Goal: Task Accomplishment & Management: Complete application form

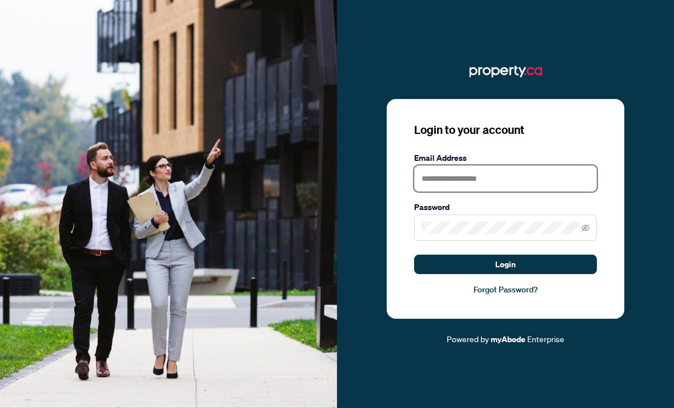
click at [548, 187] on input "text" at bounding box center [505, 178] width 183 height 26
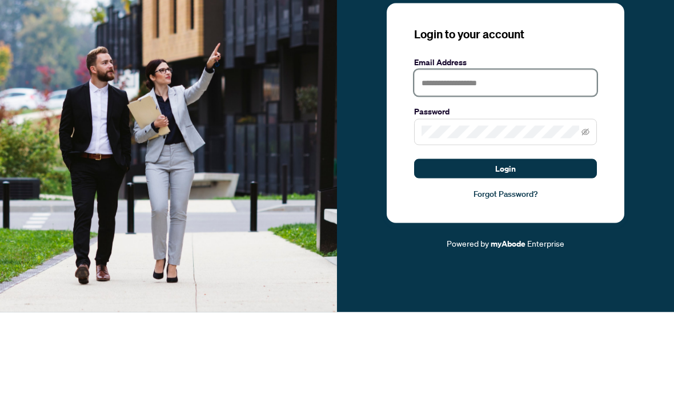
scroll to position [37, 0]
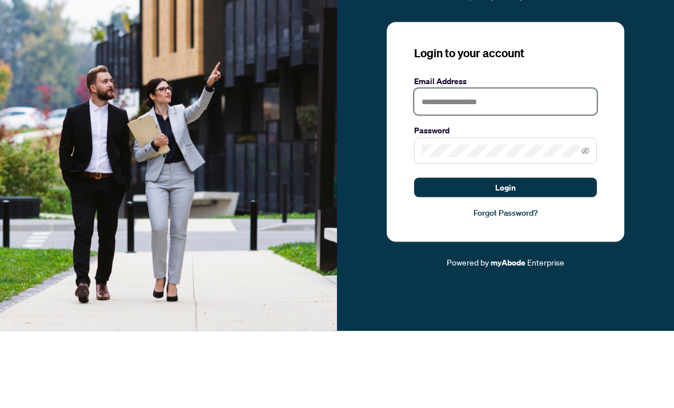
type input "**********"
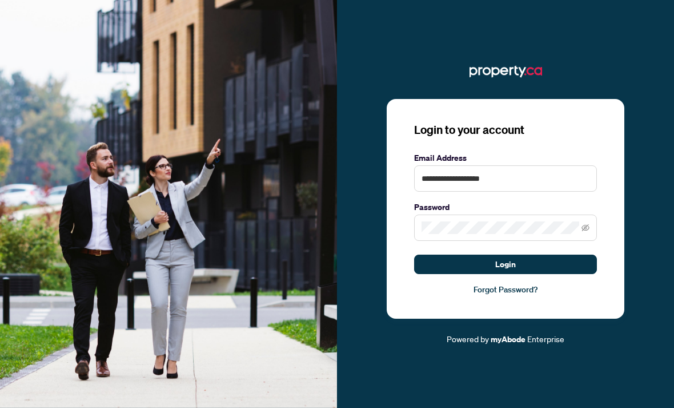
click at [572, 254] on button "Login" at bounding box center [505, 263] width 183 height 19
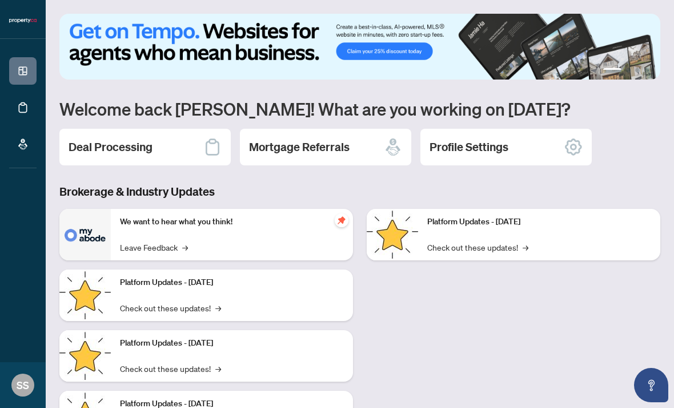
click at [81, 150] on h2 "Deal Processing" at bounding box center [111, 147] width 84 height 16
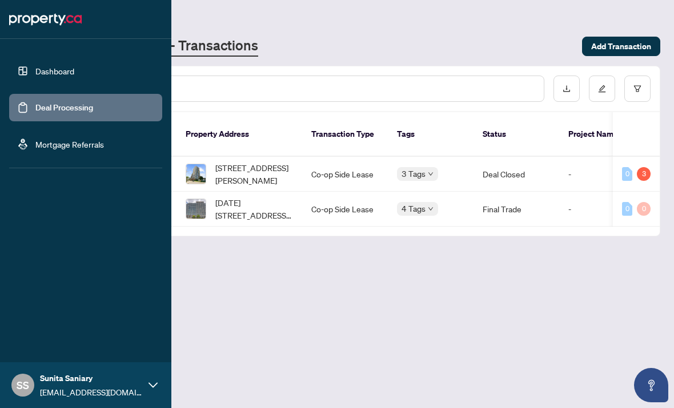
click at [35, 68] on link "Dashboard" at bounding box center [54, 71] width 39 height 10
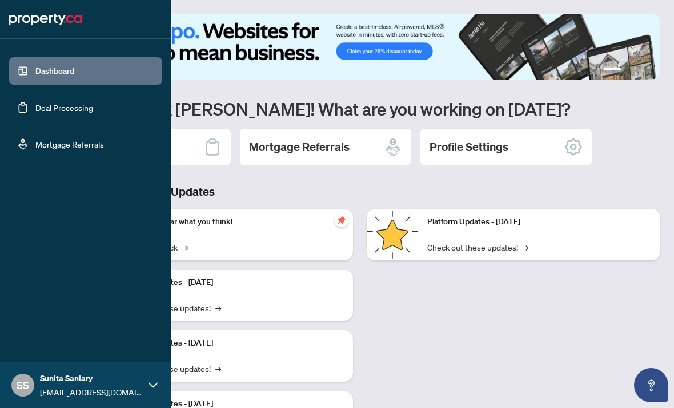
click at [35, 66] on link "Dashboard" at bounding box center [54, 71] width 39 height 10
click at [53, 102] on link "Deal Processing" at bounding box center [64, 107] width 58 height 10
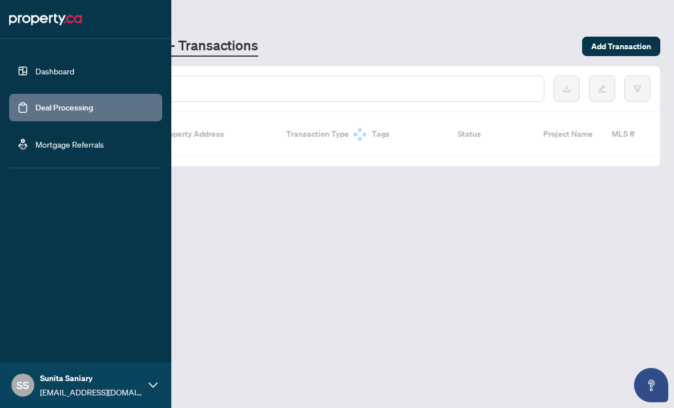
click at [47, 102] on link "Deal Processing" at bounding box center [64, 107] width 58 height 10
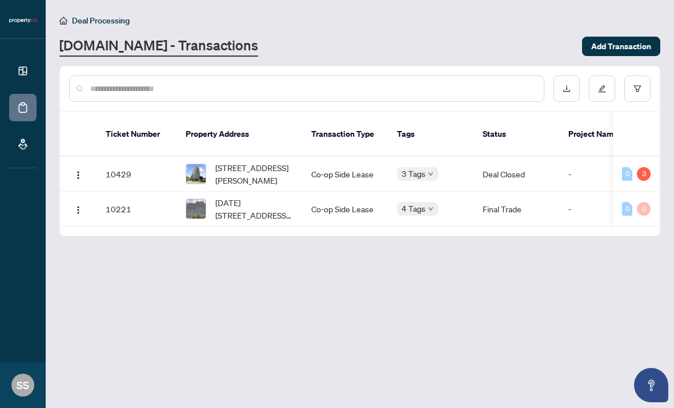
click at [296, 277] on main "Deal Processing Property.ca - Transactions Add Transaction Ticket Number Proper…" at bounding box center [360, 204] width 629 height 408
click at [219, 240] on main "Deal Processing Property.ca - Transactions Add Transaction Ticket Number Proper…" at bounding box center [360, 204] width 629 height 408
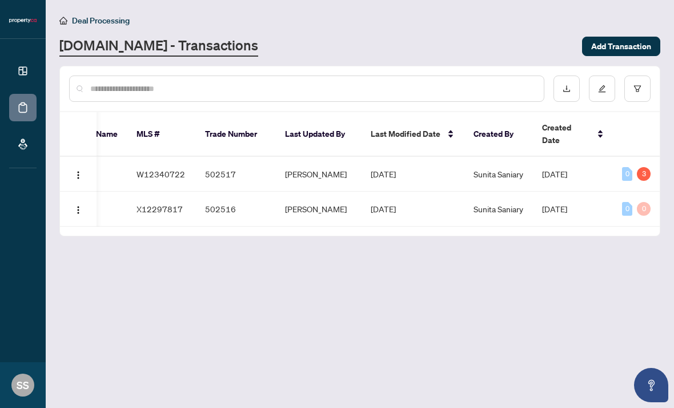
scroll to position [0, 501]
click at [655, 160] on td "0 3" at bounding box center [636, 174] width 47 height 35
click at [648, 167] on div "3" at bounding box center [644, 174] width 14 height 14
click at [641, 167] on div "3" at bounding box center [644, 174] width 14 height 14
click at [645, 167] on div "3" at bounding box center [644, 174] width 14 height 14
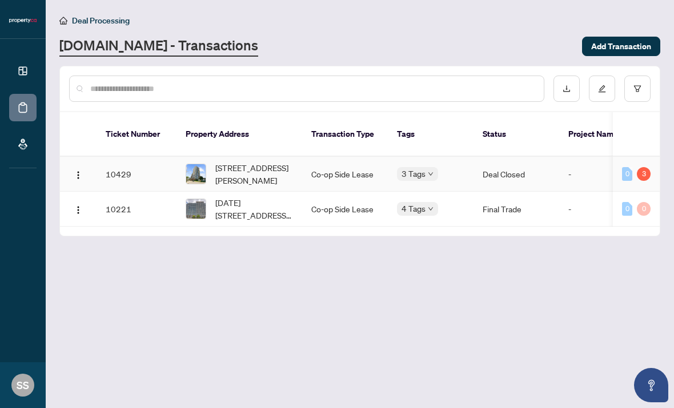
scroll to position [0, 0]
click at [262, 163] on span "[STREET_ADDRESS][PERSON_NAME]" at bounding box center [254, 173] width 78 height 25
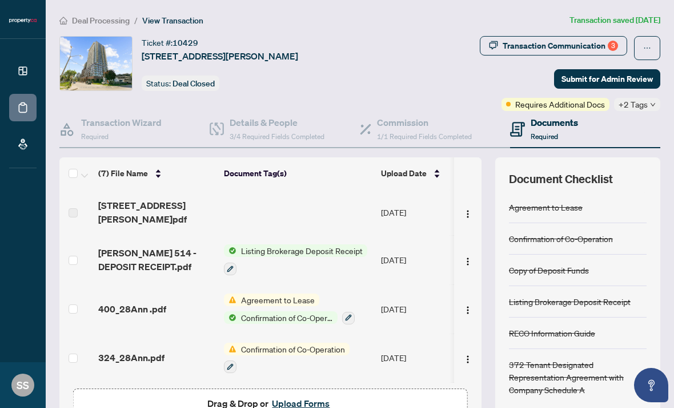
click at [590, 43] on div "Transaction Communication 3" at bounding box center [560, 46] width 115 height 18
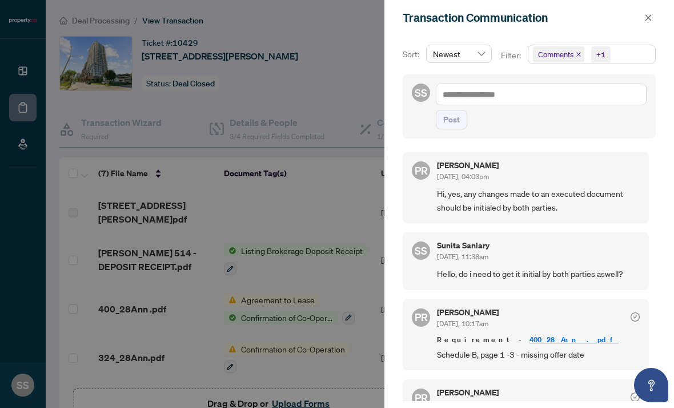
click at [13, 217] on div at bounding box center [337, 204] width 674 height 408
click at [15, 217] on div at bounding box center [337, 204] width 674 height 408
click at [26, 219] on div at bounding box center [337, 204] width 674 height 408
click at [649, 16] on icon "close" at bounding box center [649, 18] width 8 height 8
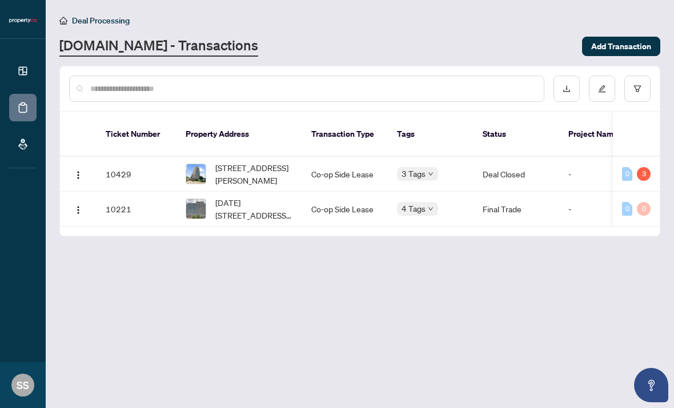
click at [557, 202] on td "Final Trade" at bounding box center [517, 208] width 86 height 35
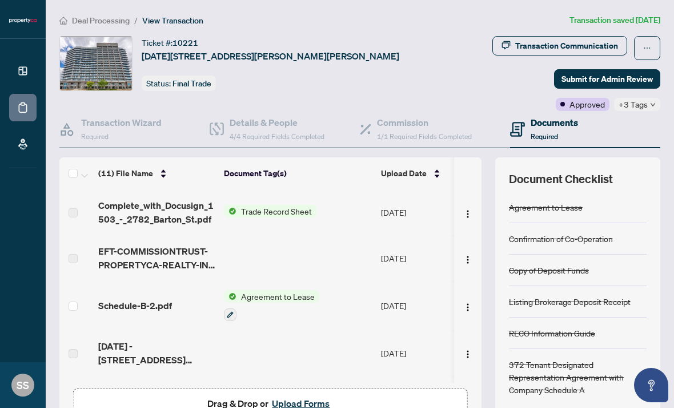
click at [605, 43] on div "Transaction Communication" at bounding box center [567, 46] width 103 height 18
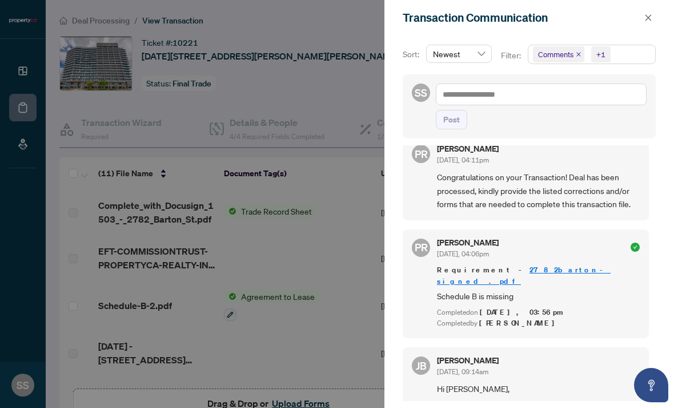
click at [0, 211] on div at bounding box center [337, 204] width 674 height 408
click at [0, 210] on div at bounding box center [337, 204] width 674 height 408
click at [11, 214] on div at bounding box center [337, 204] width 674 height 408
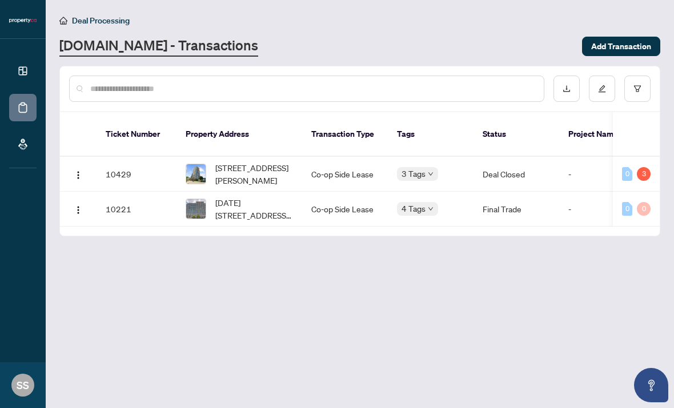
click at [73, 24] on span "Deal Processing" at bounding box center [101, 20] width 58 height 10
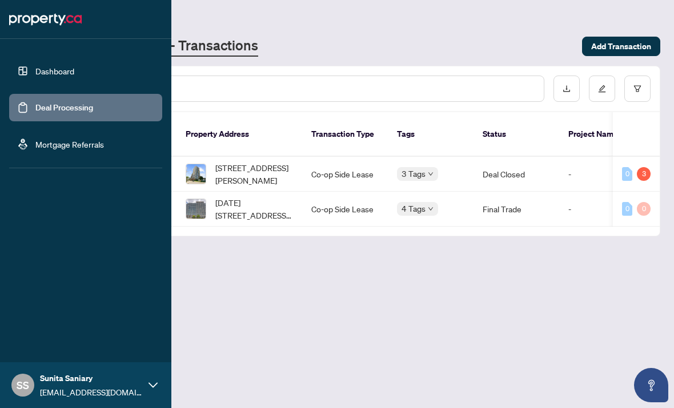
click at [38, 71] on link "Dashboard" at bounding box center [54, 71] width 39 height 10
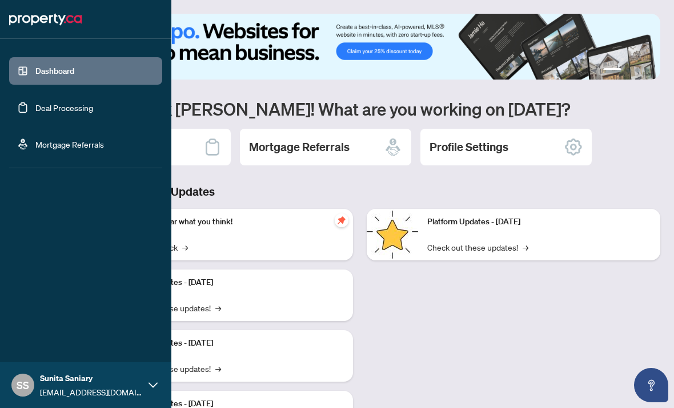
click at [35, 66] on link "Dashboard" at bounding box center [54, 71] width 39 height 10
click at [63, 102] on link "Deal Processing" at bounding box center [64, 107] width 58 height 10
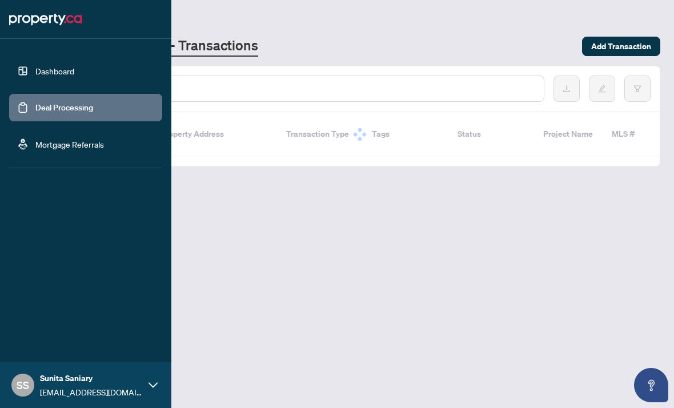
click at [45, 102] on link "Deal Processing" at bounding box center [64, 107] width 58 height 10
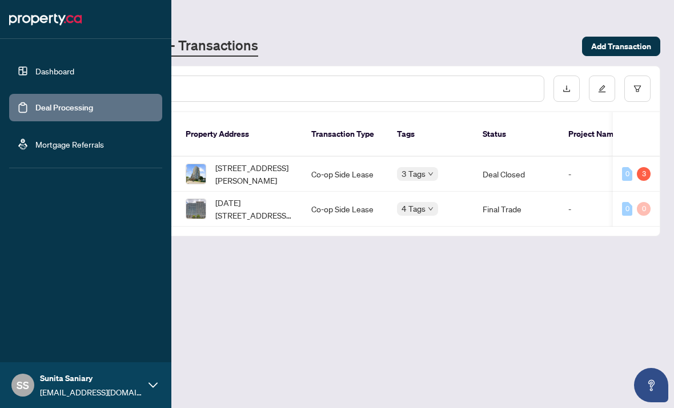
click at [76, 149] on link "Mortgage Referrals" at bounding box center [69, 144] width 69 height 10
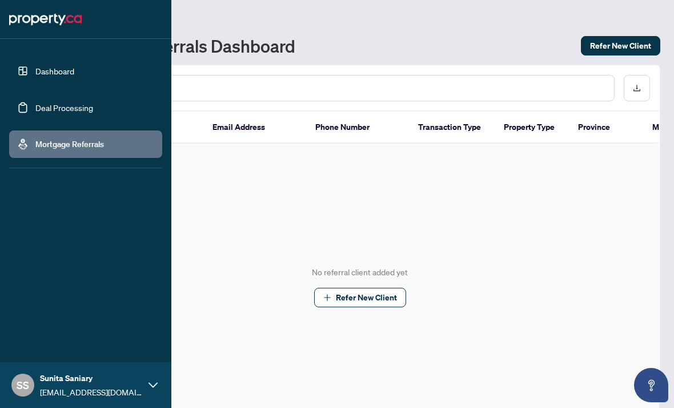
click at [74, 149] on link "Mortgage Referrals" at bounding box center [69, 144] width 69 height 10
click at [568, 284] on div "No referral client added yet Refer New Client" at bounding box center [360, 286] width 599 height 286
click at [35, 66] on link "Dashboard" at bounding box center [54, 71] width 39 height 10
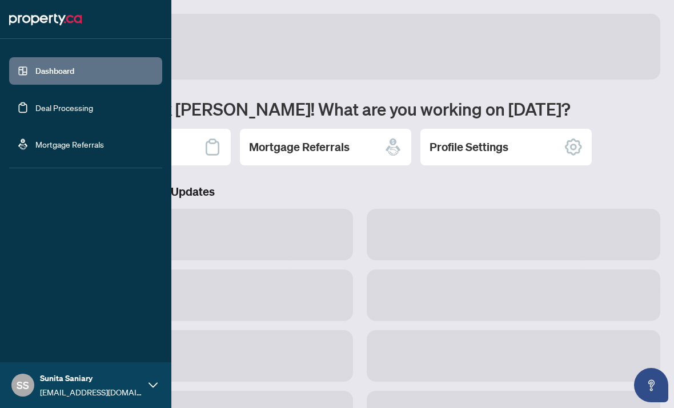
click at [35, 66] on link "Dashboard" at bounding box center [54, 71] width 39 height 10
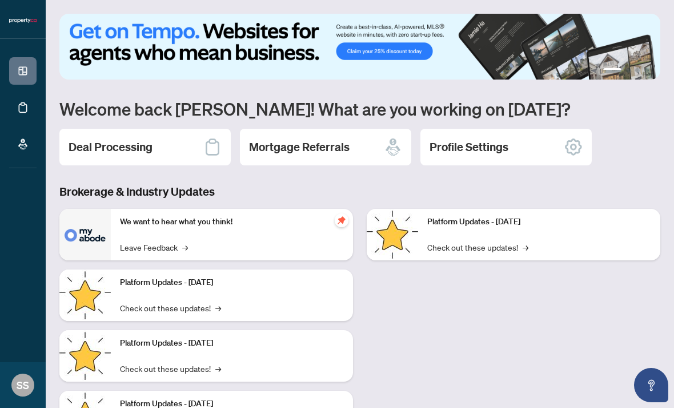
click at [624, 127] on div "1 2 3 4 Welcome back [PERSON_NAME]! What are you working on [DATE]? Deal Proces…" at bounding box center [359, 236] width 601 height 445
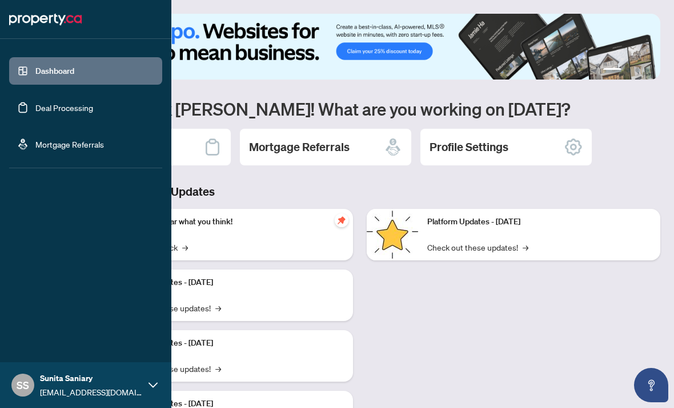
click at [290, 187] on h3 "Brokerage & Industry Updates" at bounding box center [359, 191] width 601 height 16
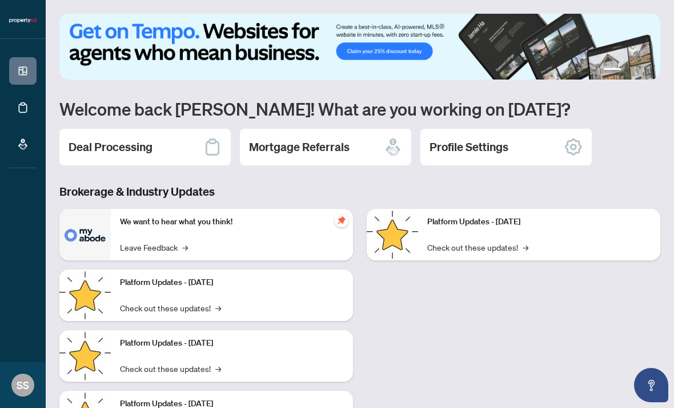
click at [177, 157] on div "Deal Processing" at bounding box center [144, 147] width 171 height 37
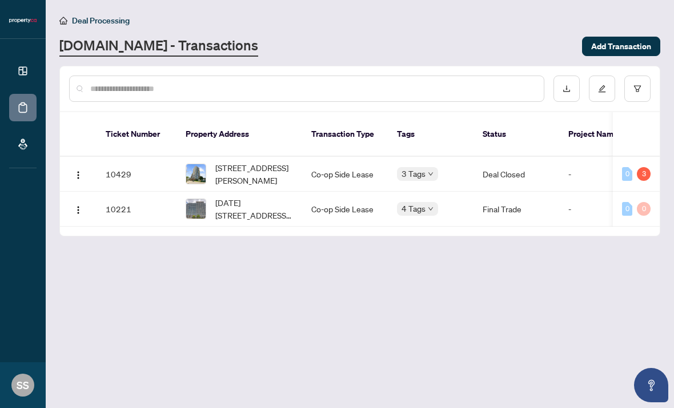
click at [621, 47] on span "Add Transaction" at bounding box center [622, 46] width 60 height 18
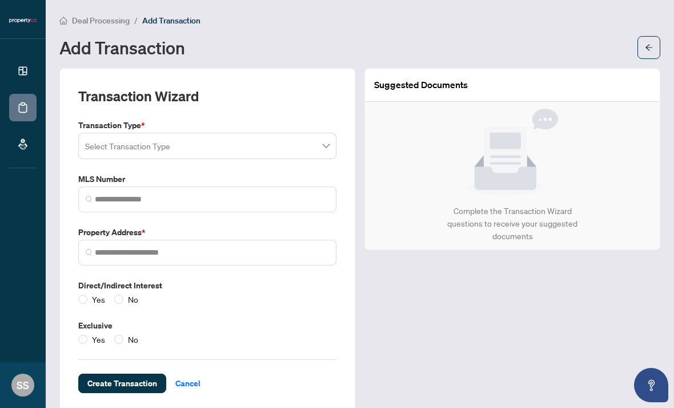
click at [240, 141] on input "search" at bounding box center [202, 147] width 234 height 25
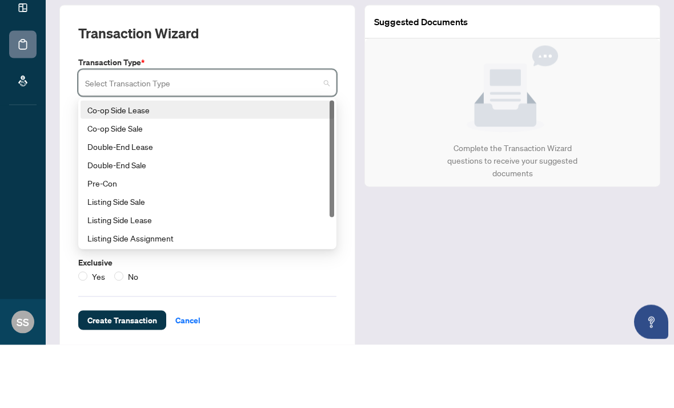
click at [295, 166] on div "Co-op Side Lease" at bounding box center [207, 172] width 240 height 13
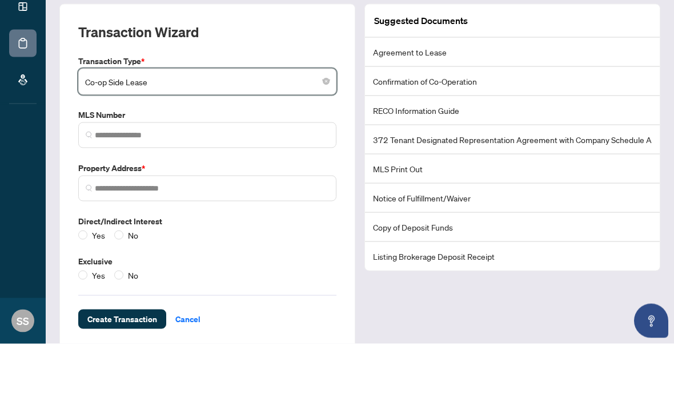
scroll to position [37, 0]
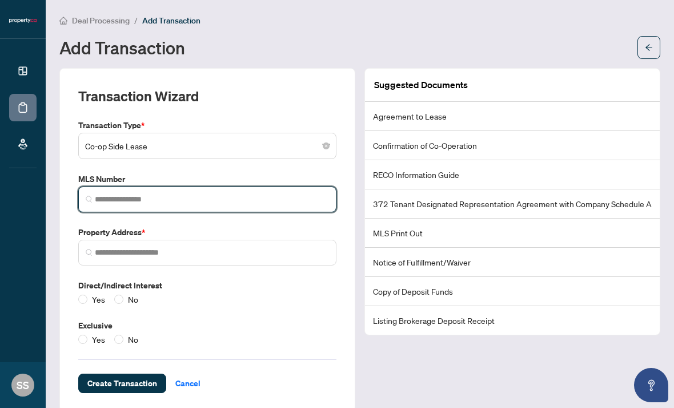
click at [246, 193] on input "search" at bounding box center [212, 199] width 234 height 12
paste input "*********"
type input "*********"
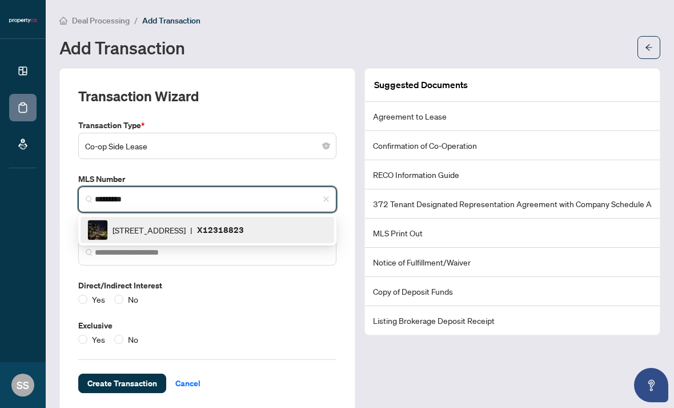
click at [193, 223] on span "|" at bounding box center [191, 229] width 2 height 13
type input "**********"
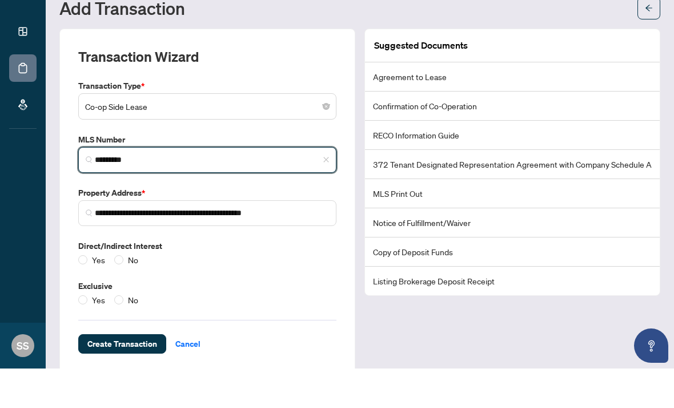
type input "*********"
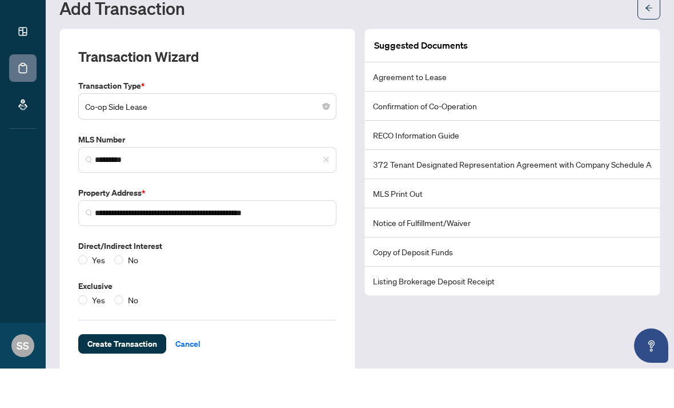
click at [126, 293] on span "No" at bounding box center [132, 299] width 19 height 13
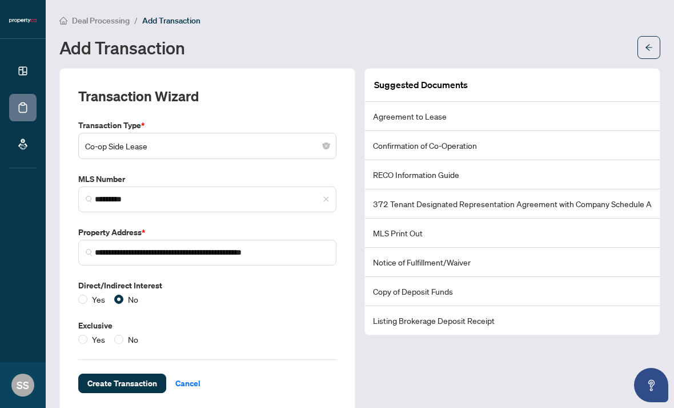
click at [114, 333] on label "No" at bounding box center [128, 339] width 29 height 13
click at [137, 374] on span "Create Transaction" at bounding box center [122, 383] width 70 height 18
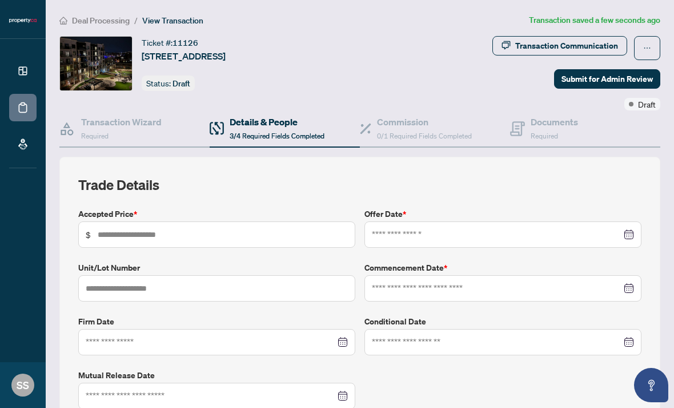
type input "*****"
type input "***"
type input "**********"
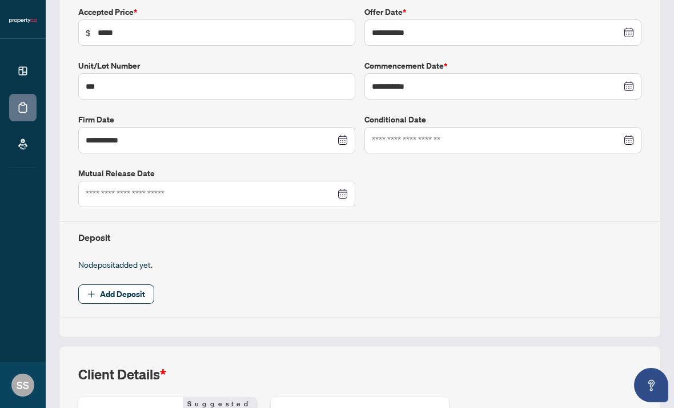
scroll to position [202, 0]
click at [94, 289] on icon "plus" at bounding box center [91, 293] width 8 height 8
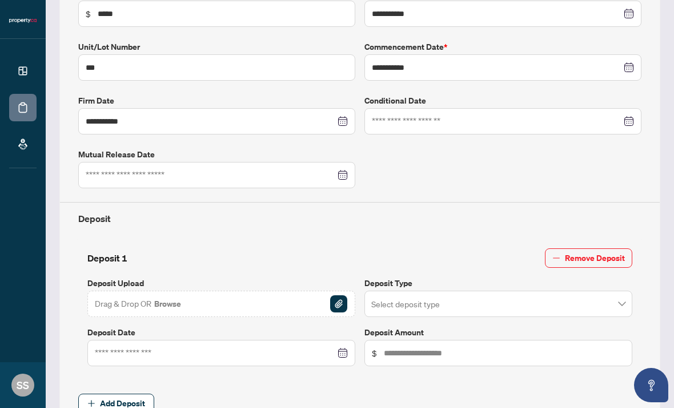
scroll to position [219, 0]
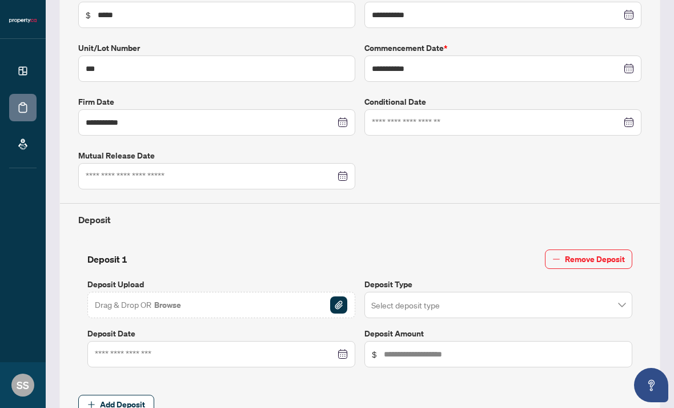
click at [347, 296] on img "button" at bounding box center [338, 304] width 17 height 17
click at [341, 296] on img "button" at bounding box center [338, 304] width 17 height 17
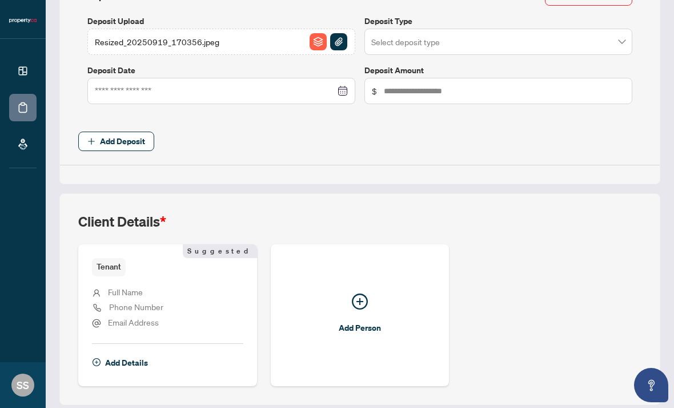
scroll to position [480, 0]
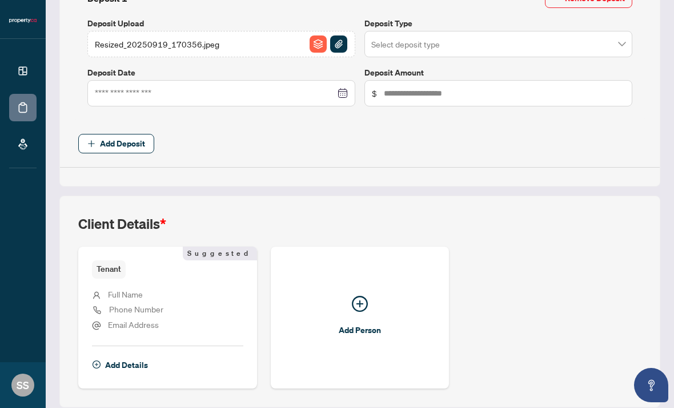
click at [145, 356] on span "Add Details" at bounding box center [126, 365] width 43 height 18
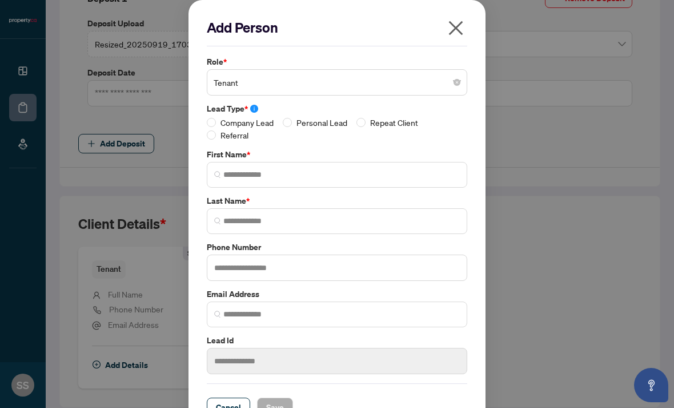
click at [185, 276] on div "Add Person Role * Tenant Lead Type * Company Lead Personal Lead Repeat Client R…" at bounding box center [337, 204] width 674 height 408
click at [263, 126] on span "Company Lead" at bounding box center [247, 122] width 62 height 13
click at [330, 82] on span "Tenant" at bounding box center [337, 82] width 247 height 22
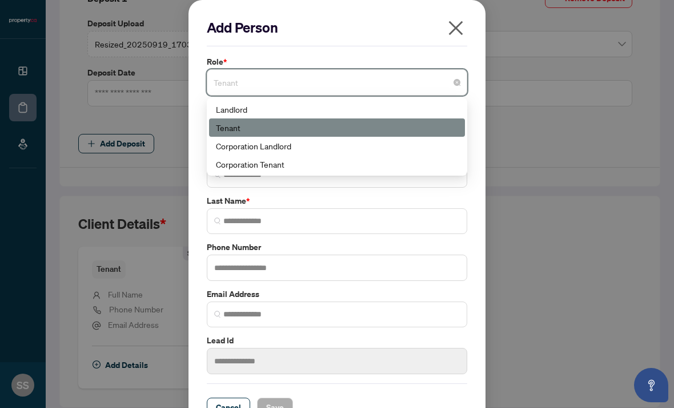
click at [324, 170] on div "Corporation Tenant" at bounding box center [337, 164] width 256 height 18
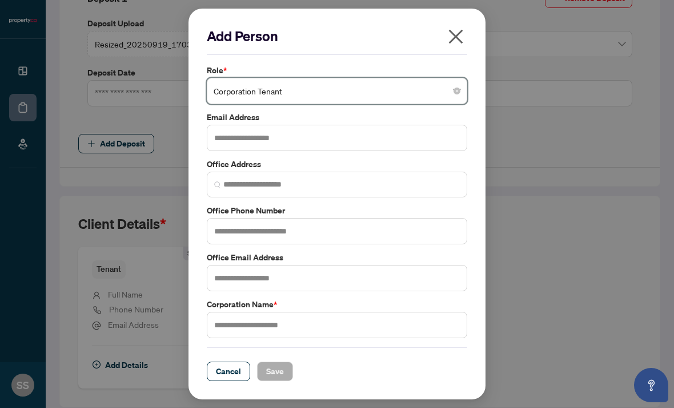
click at [355, 97] on span "Corporation Tenant" at bounding box center [337, 91] width 247 height 22
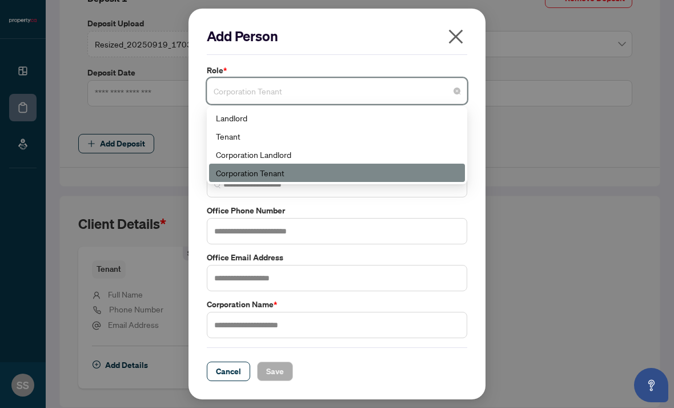
click at [313, 131] on div "Tenant" at bounding box center [337, 136] width 242 height 13
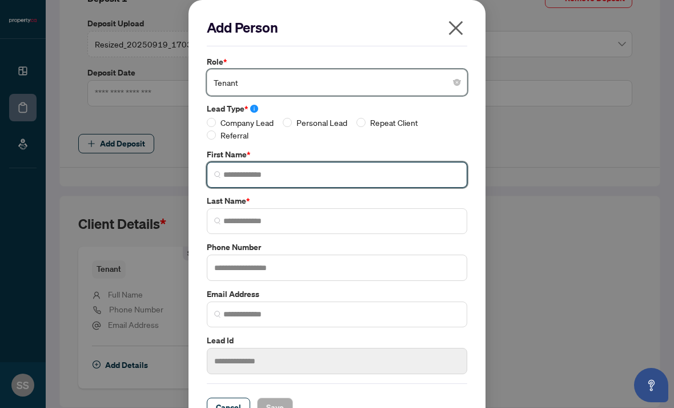
click at [321, 172] on input "search" at bounding box center [341, 175] width 237 height 12
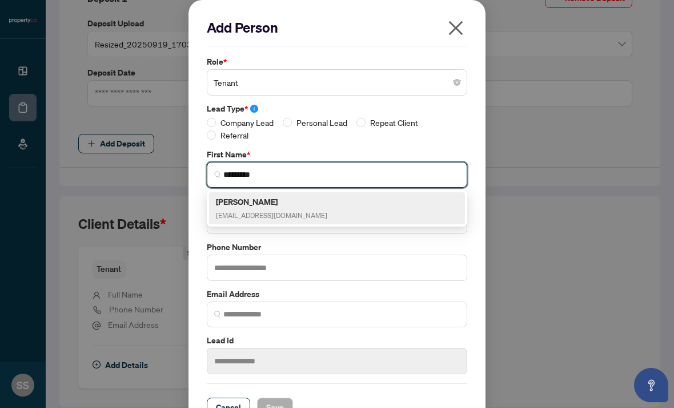
click at [360, 198] on div "David Maxwell dmaxwell@aintreemgmt.ca" at bounding box center [337, 208] width 242 height 26
type input "*****"
type input "*******"
type input "**********"
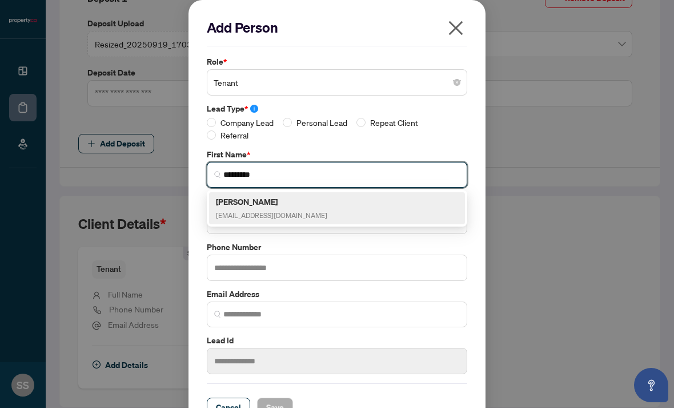
type input "*******"
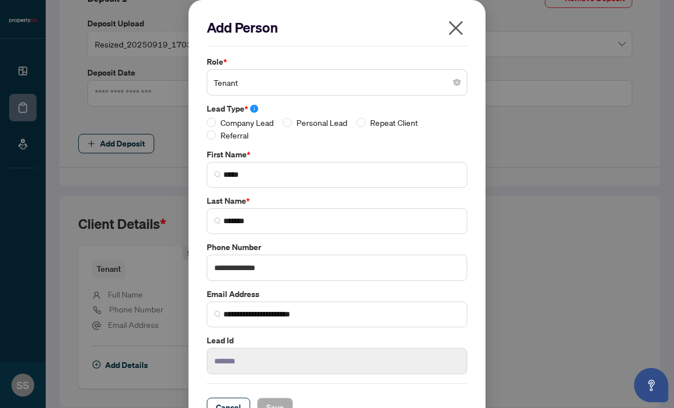
click at [231, 124] on span "Company Lead" at bounding box center [247, 122] width 62 height 13
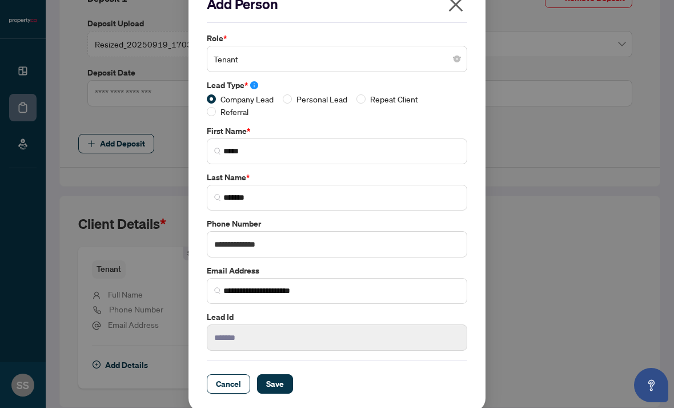
scroll to position [23, 0]
click at [276, 377] on span "Save" at bounding box center [275, 383] width 18 height 18
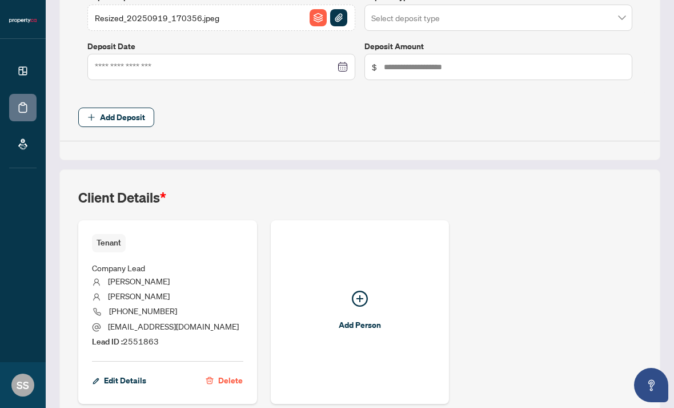
scroll to position [508, 0]
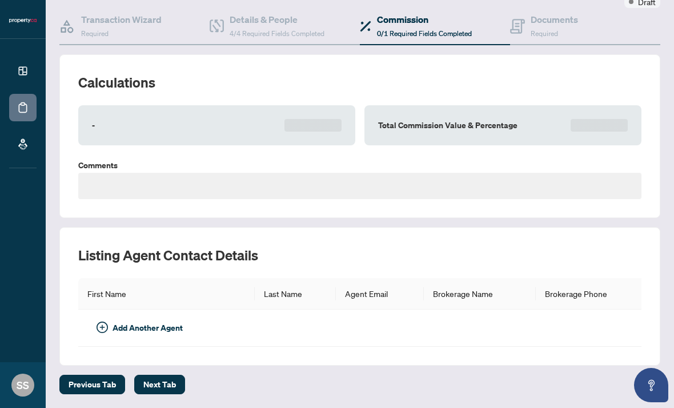
scroll to position [27, 0]
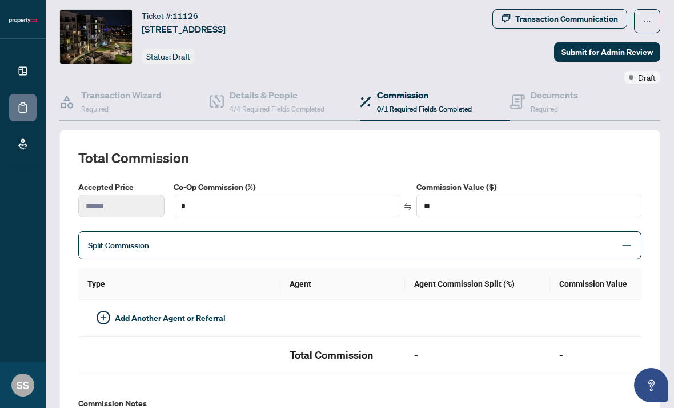
type textarea "**********"
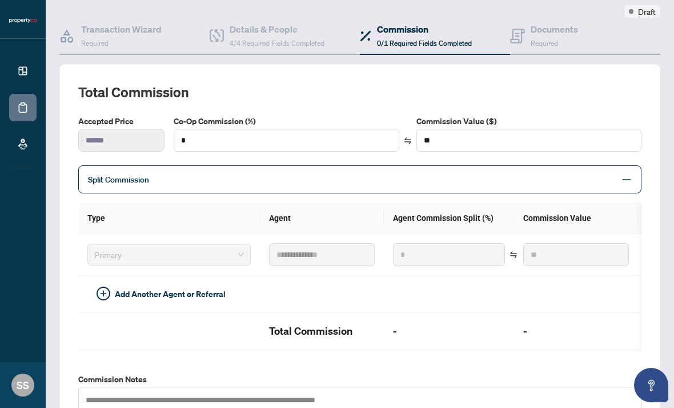
scroll to position [91, 0]
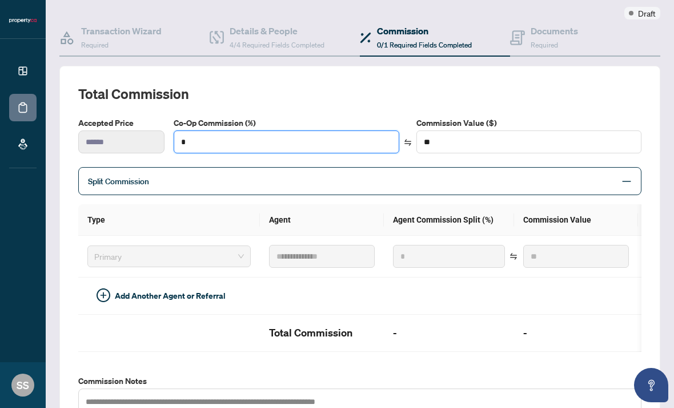
click at [341, 131] on input "*" at bounding box center [286, 142] width 225 height 22
type input "*"
type input "*******"
type input "**"
type input "********"
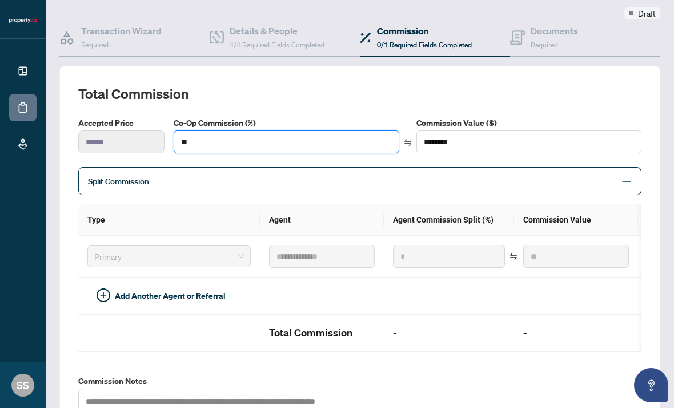
type input "**"
click at [534, 195] on div "**********" at bounding box center [360, 278] width 564 height 166
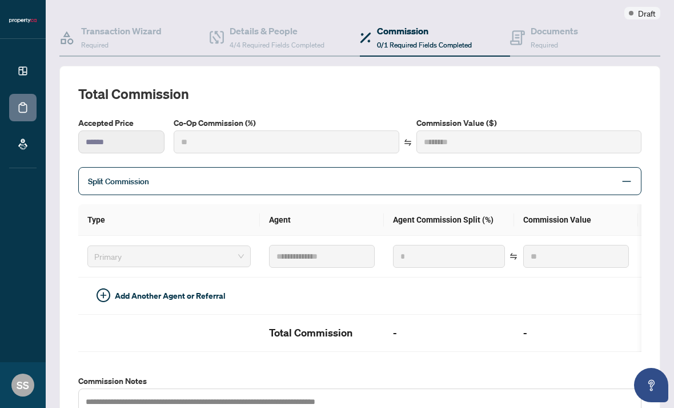
type input "***"
type input "********"
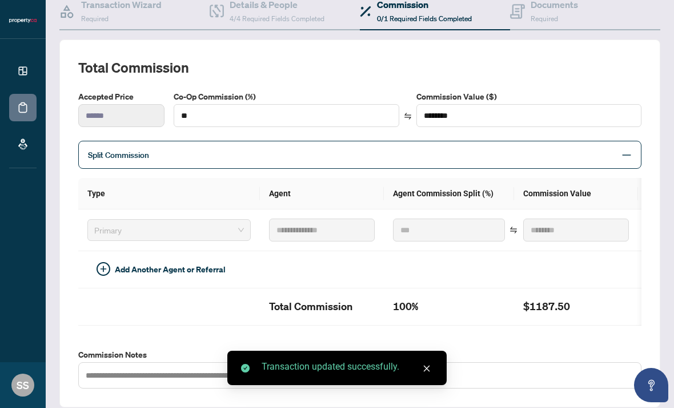
scroll to position [215, 0]
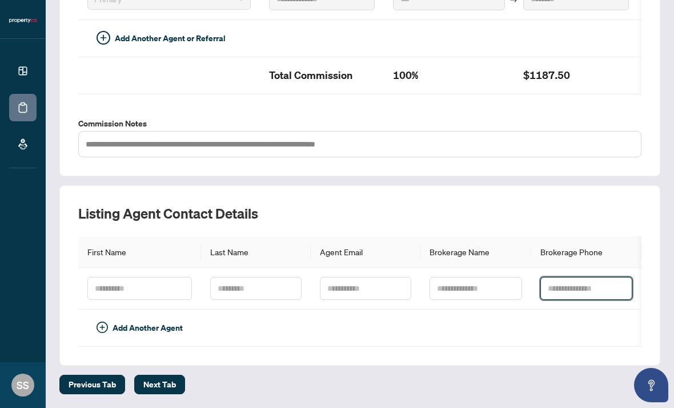
click at [598, 239] on table "First Name Last Name Agent Email Brokerage Name Brokerage Phone Add Another Age…" at bounding box center [378, 291] width 600 height 110
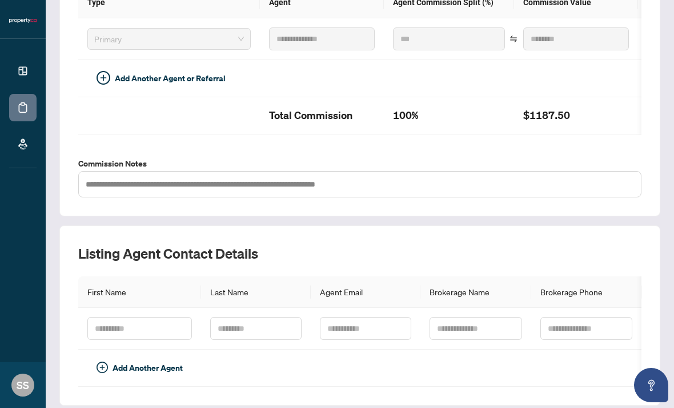
click at [609, 225] on div "Listing Agent Contact Details First Name Last Name Agent Email Brokerage Name B…" at bounding box center [359, 315] width 601 height 180
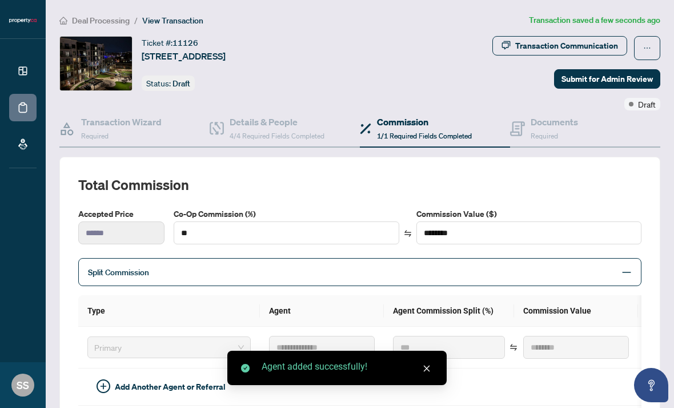
scroll to position [-26, 0]
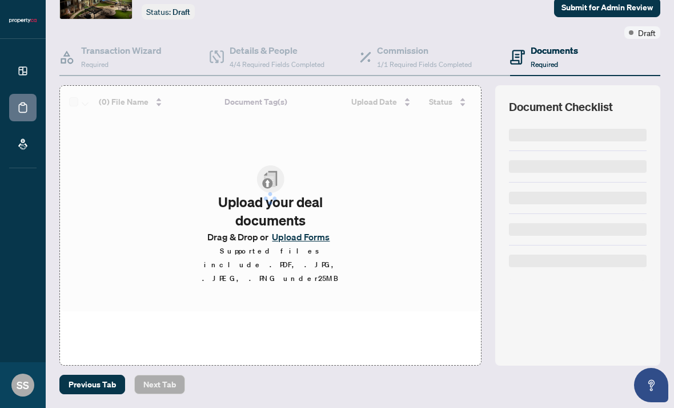
scroll to position [33, 0]
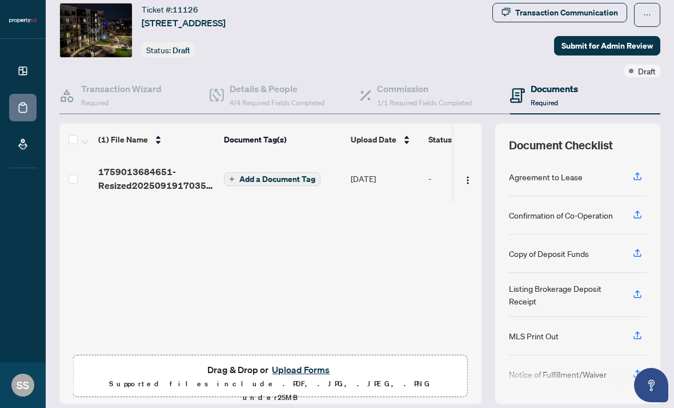
click at [311, 175] on span "Add a Document Tag" at bounding box center [278, 179] width 76 height 8
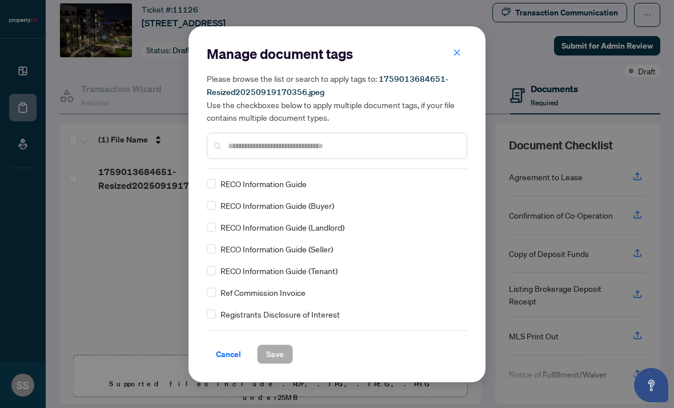
scroll to position [985, 0]
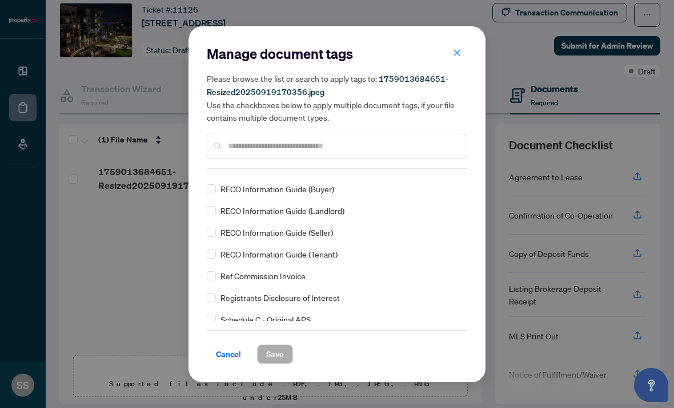
click at [368, 139] on input "text" at bounding box center [343, 145] width 230 height 13
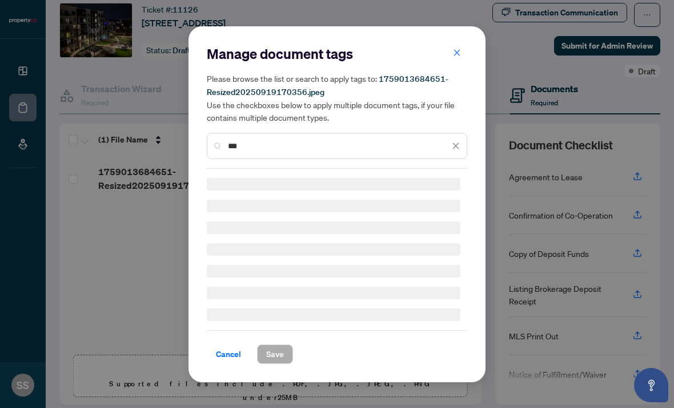
scroll to position [0, 0]
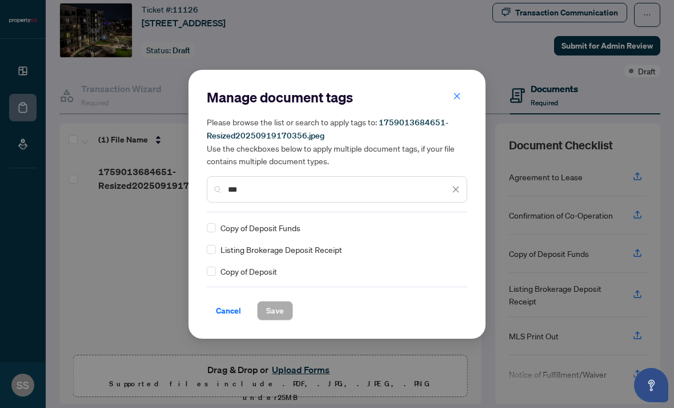
type input "***"
click at [321, 267] on div "Copy of Deposit" at bounding box center [334, 271] width 254 height 13
click at [264, 270] on span "Copy of Deposit" at bounding box center [249, 271] width 57 height 13
click at [277, 310] on span "Save" at bounding box center [275, 310] width 18 height 18
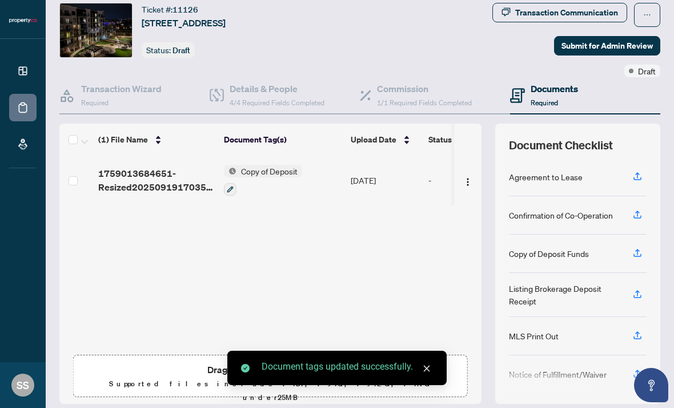
click at [312, 362] on button "Upload Forms" at bounding box center [301, 369] width 65 height 15
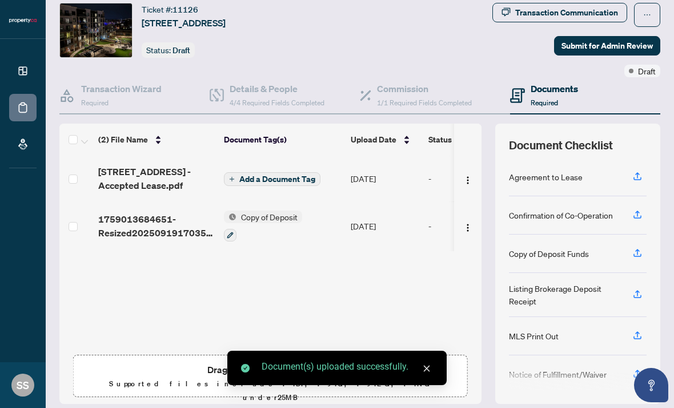
click at [287, 175] on span "Add a Document Tag" at bounding box center [278, 179] width 76 height 8
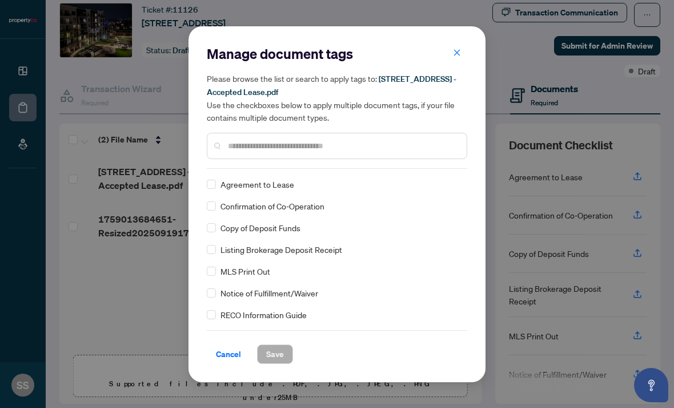
click at [220, 181] on div "Agreement to Lease" at bounding box center [334, 184] width 254 height 13
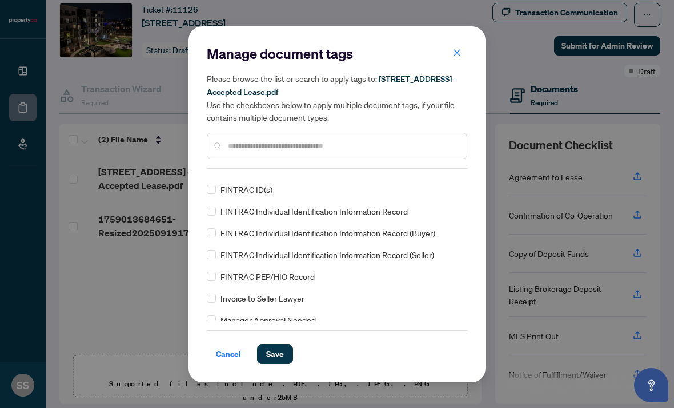
scroll to position [549, 0]
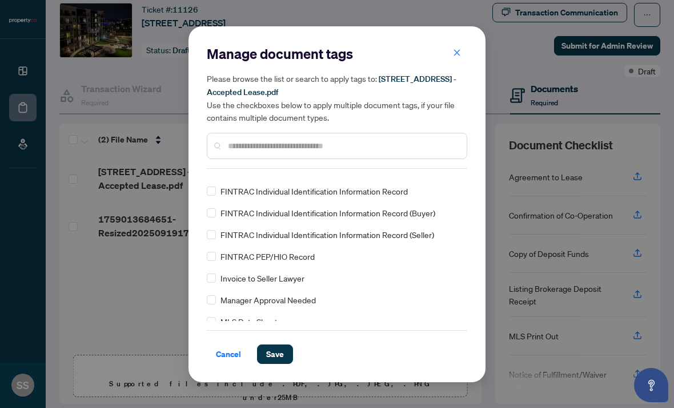
click at [279, 351] on span "Save" at bounding box center [275, 354] width 18 height 18
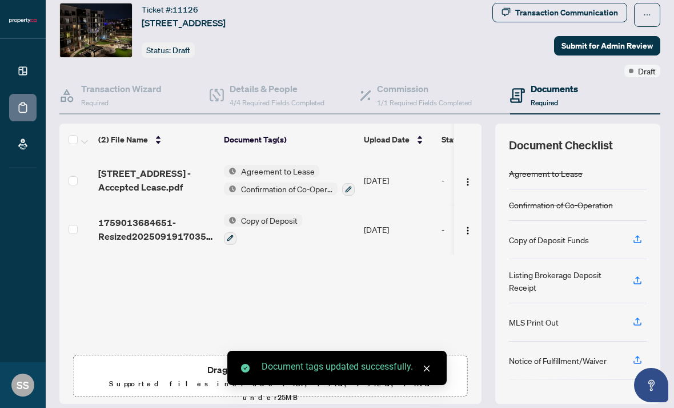
scroll to position [0, 0]
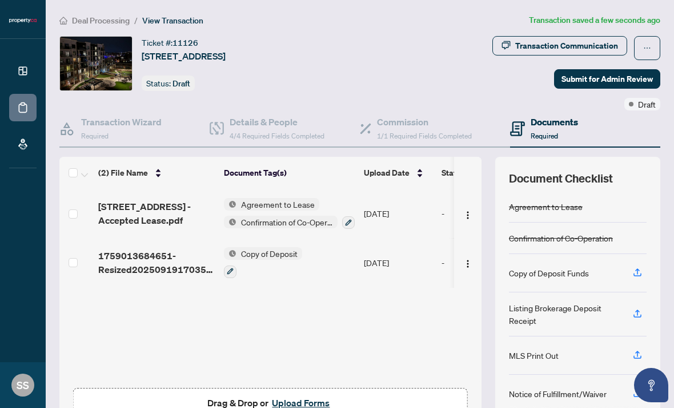
click at [349, 219] on icon "button" at bounding box center [348, 222] width 7 height 7
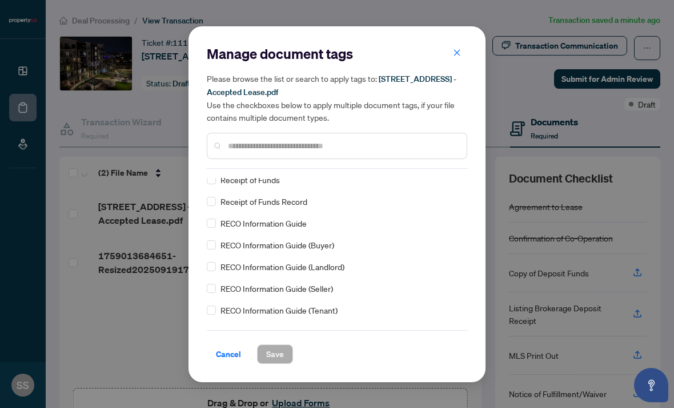
scroll to position [930, 0]
click at [411, 141] on input "text" at bounding box center [343, 145] width 230 height 13
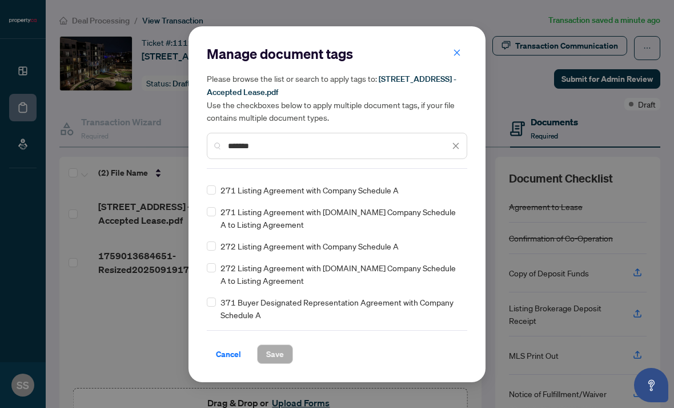
scroll to position [43, 0]
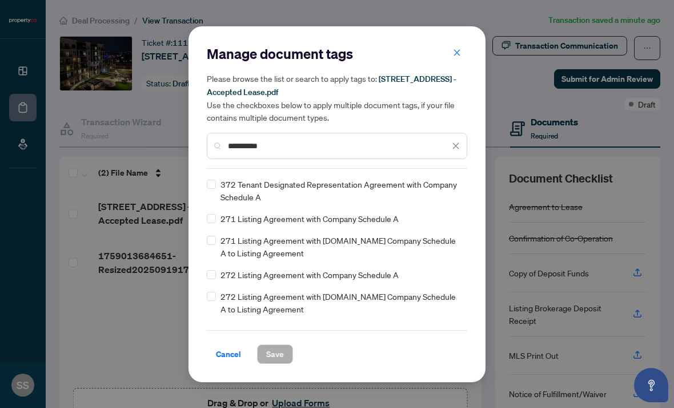
type input "**********"
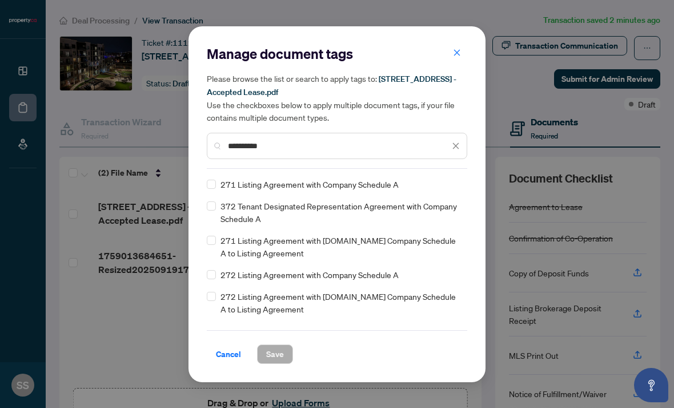
click at [457, 147] on icon "close" at bounding box center [456, 146] width 8 height 8
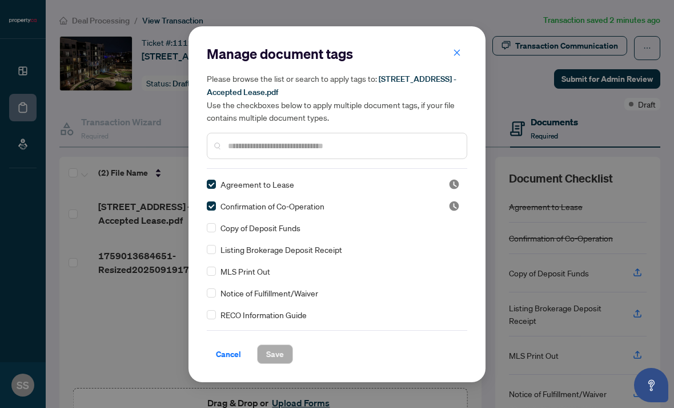
click at [454, 63] on button "button" at bounding box center [457, 52] width 23 height 19
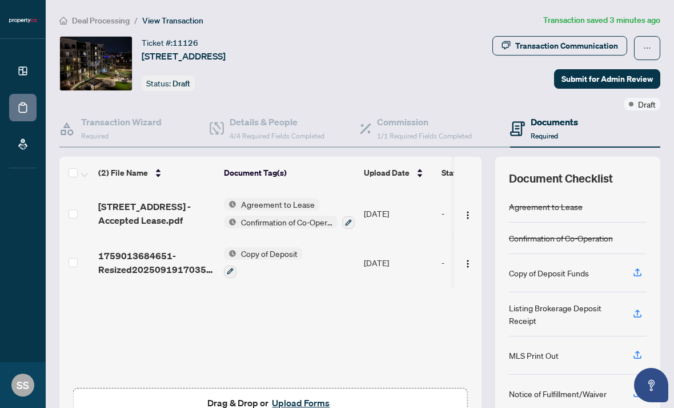
click at [315, 395] on button "Upload Forms" at bounding box center [301, 402] width 65 height 15
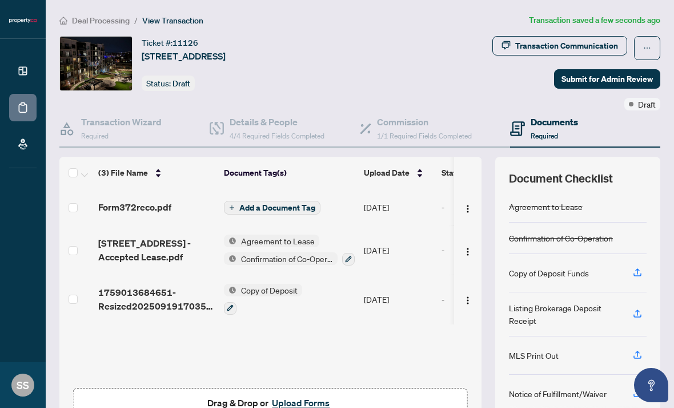
click at [288, 203] on span "Add a Document Tag" at bounding box center [278, 207] width 76 height 8
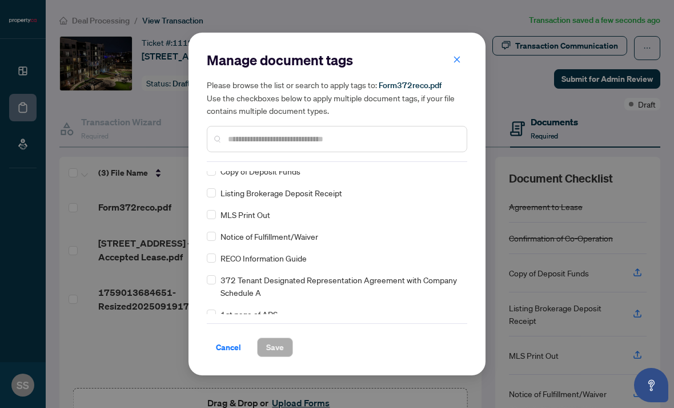
scroll to position [55, 0]
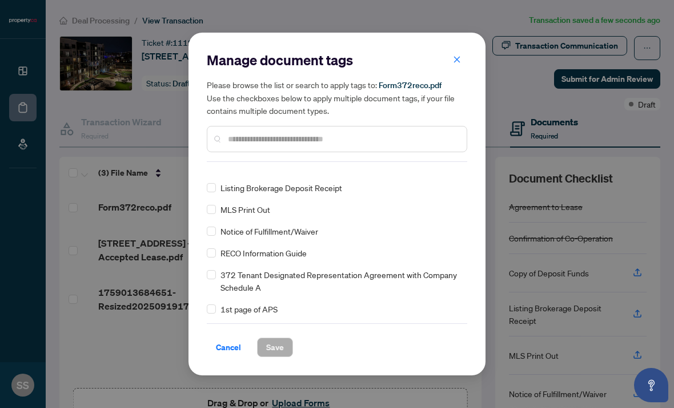
click at [332, 274] on span "372 Tenant Designated Representation Agreement with Company Schedule A" at bounding box center [341, 280] width 240 height 25
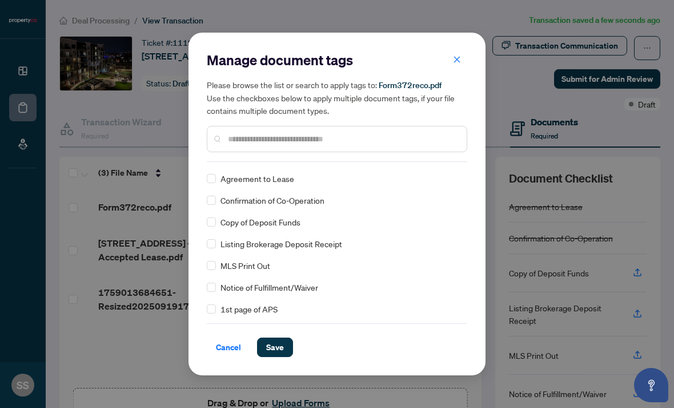
click at [281, 348] on span "Save" at bounding box center [275, 347] width 18 height 18
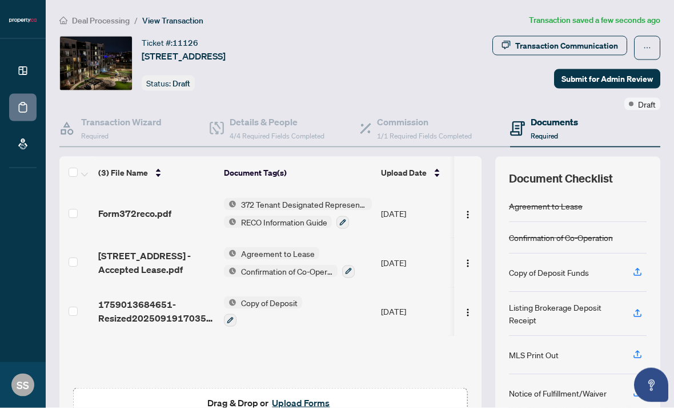
scroll to position [37, 0]
click at [309, 395] on button "Upload Forms" at bounding box center [301, 402] width 65 height 15
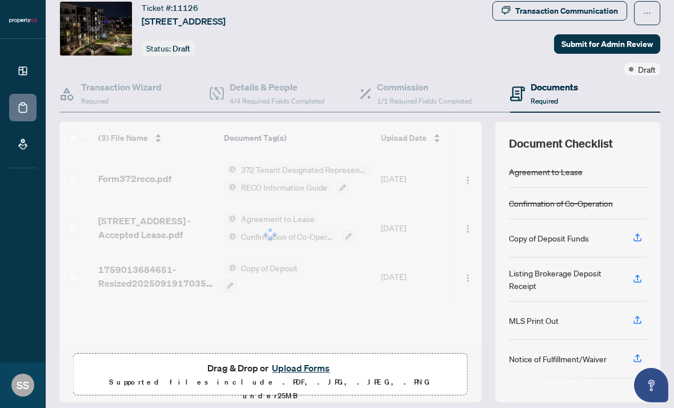
scroll to position [33, 0]
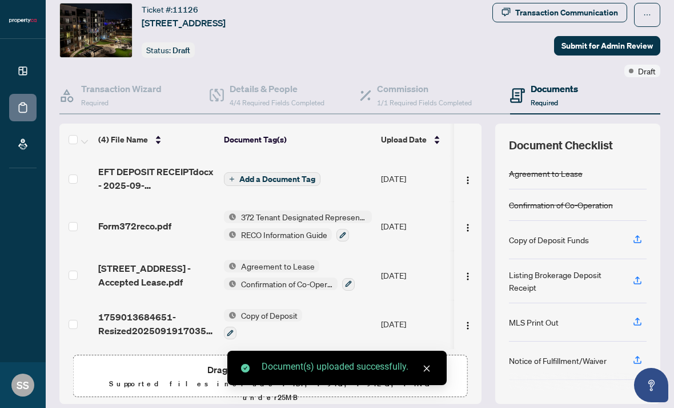
click at [298, 175] on span "Add a Document Tag" at bounding box center [278, 179] width 76 height 8
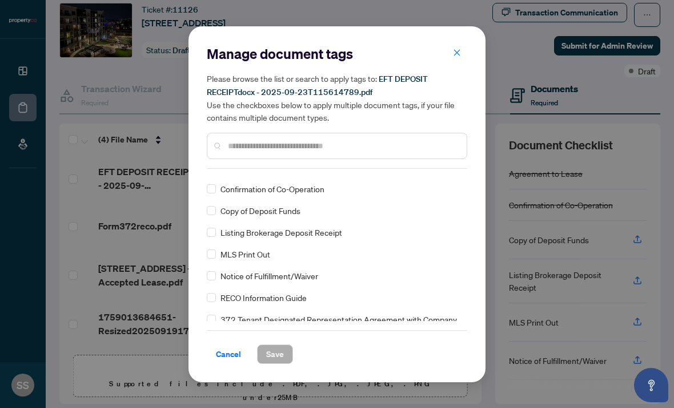
scroll to position [7, 0]
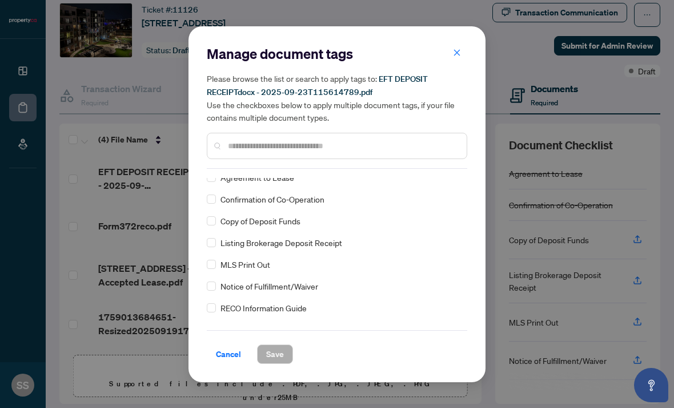
click at [296, 215] on span "Copy of Deposit Funds" at bounding box center [261, 220] width 80 height 13
click at [282, 218] on span "Copy of Deposit Funds" at bounding box center [261, 220] width 80 height 13
click at [286, 354] on button "Save" at bounding box center [275, 353] width 36 height 19
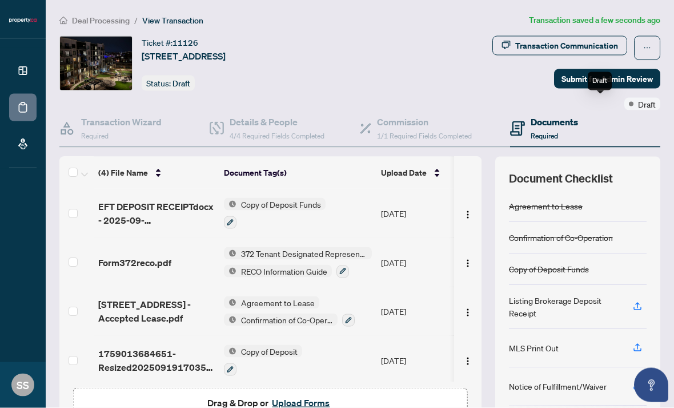
scroll to position [29, 0]
click at [629, 70] on span "Submit for Admin Review" at bounding box center [607, 79] width 91 height 18
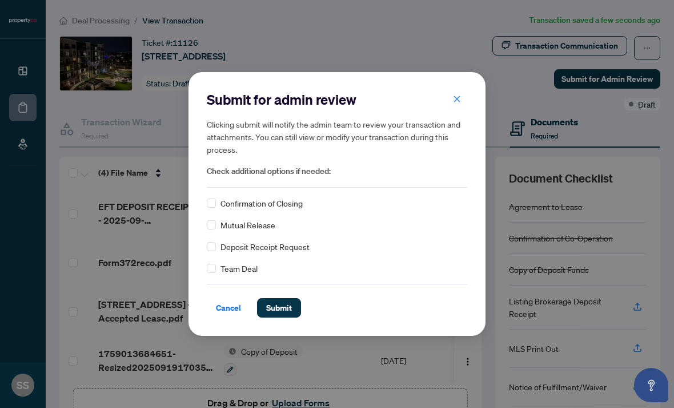
scroll to position [37, 0]
click at [285, 308] on span "Submit" at bounding box center [279, 307] width 26 height 18
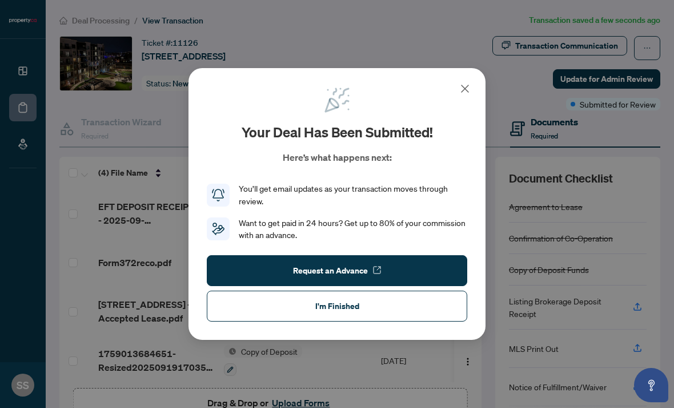
click at [375, 306] on button "I'm Finished" at bounding box center [337, 305] width 261 height 31
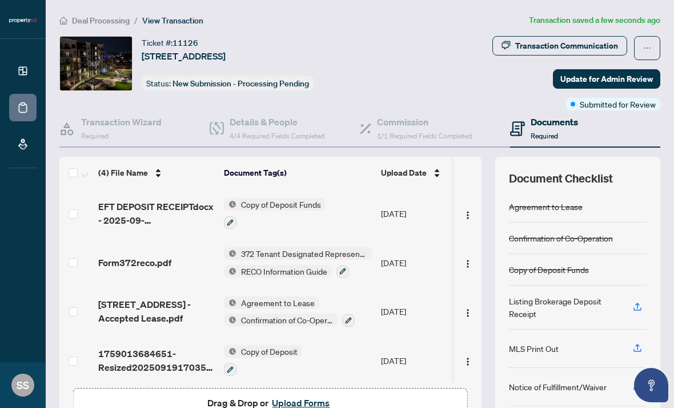
scroll to position [0, 0]
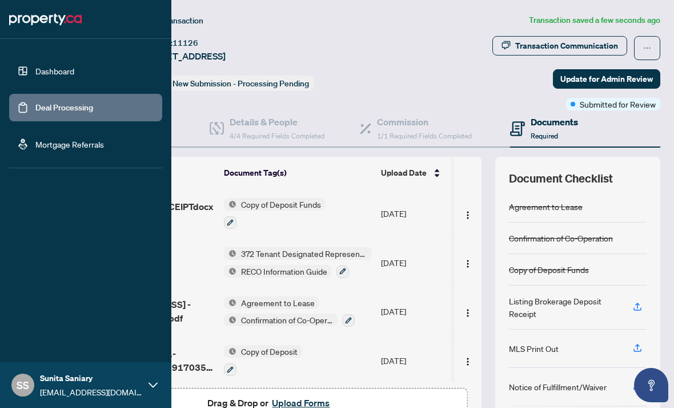
click at [73, 68] on link "Dashboard" at bounding box center [54, 71] width 39 height 10
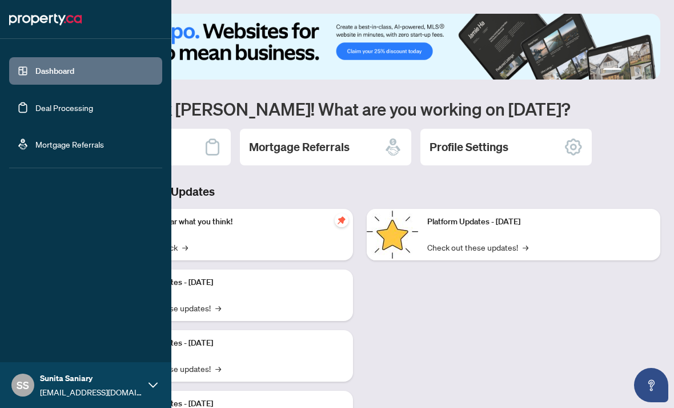
click at [411, 43] on img at bounding box center [359, 47] width 601 height 66
click at [53, 102] on link "Deal Processing" at bounding box center [64, 107] width 58 height 10
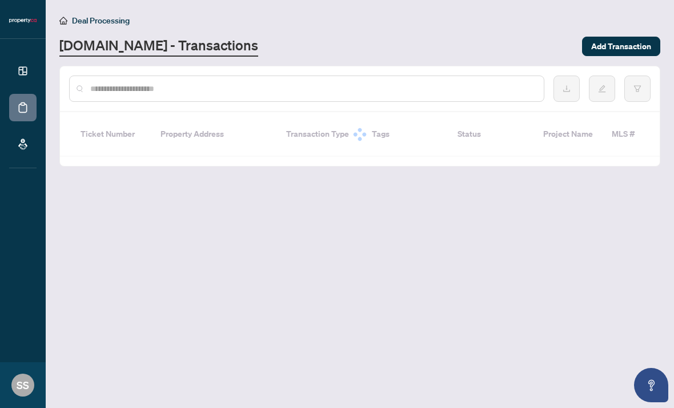
click at [634, 44] on span "Add Transaction" at bounding box center [622, 46] width 60 height 18
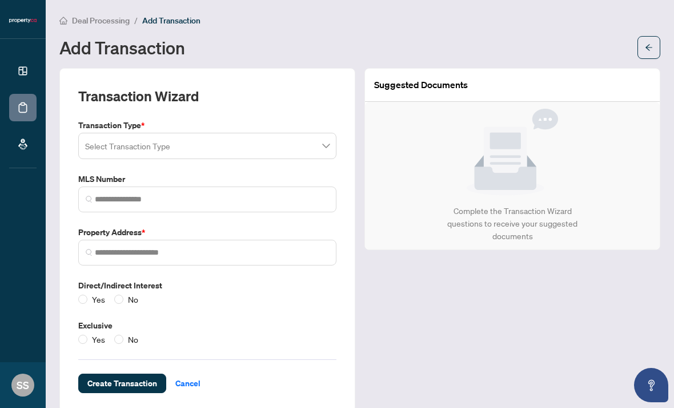
click at [244, 148] on input "search" at bounding box center [202, 147] width 234 height 25
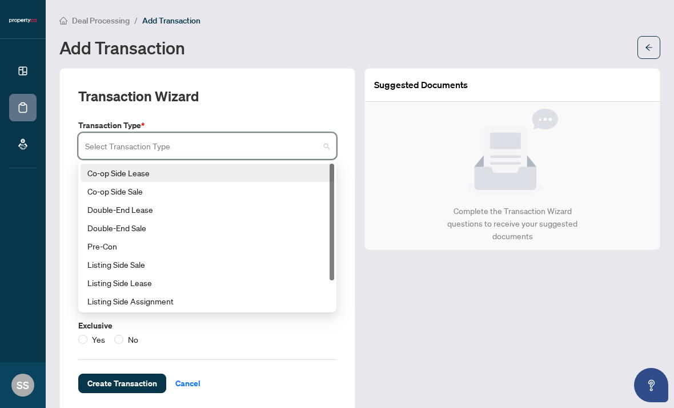
click at [243, 170] on div "Co-op Side Lease" at bounding box center [207, 172] width 240 height 13
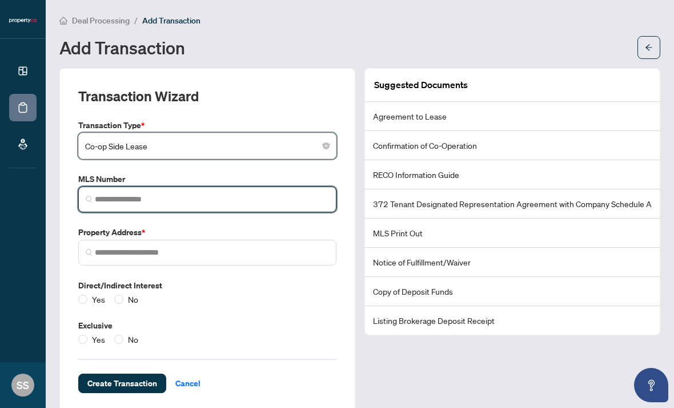
click at [230, 199] on input "search" at bounding box center [212, 199] width 234 height 12
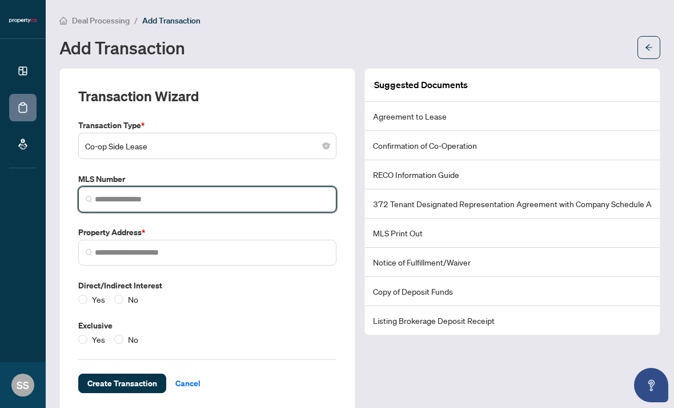
click at [260, 201] on input "search" at bounding box center [212, 199] width 234 height 12
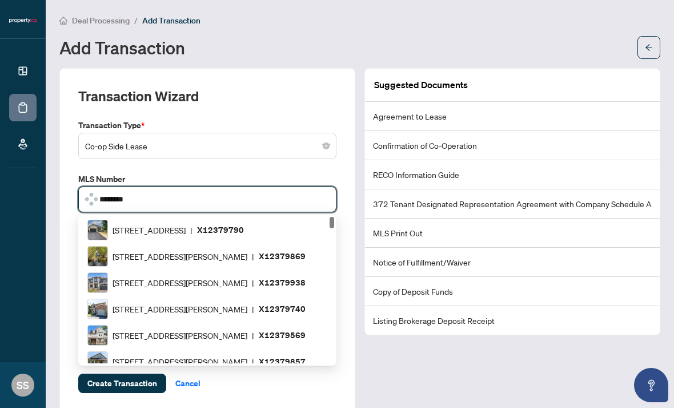
type input "*********"
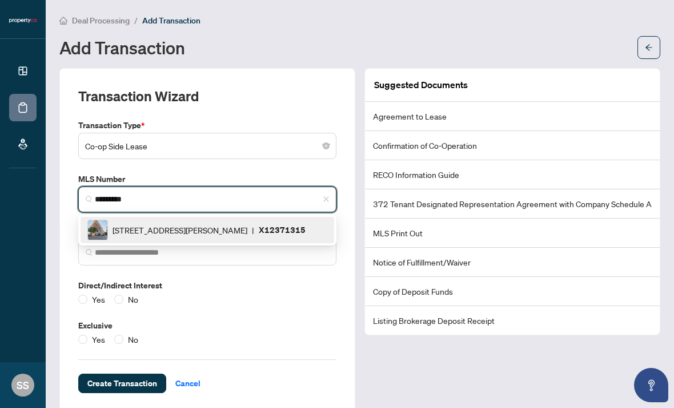
click at [248, 232] on span "[STREET_ADDRESS][PERSON_NAME]" at bounding box center [180, 229] width 135 height 13
type input "**********"
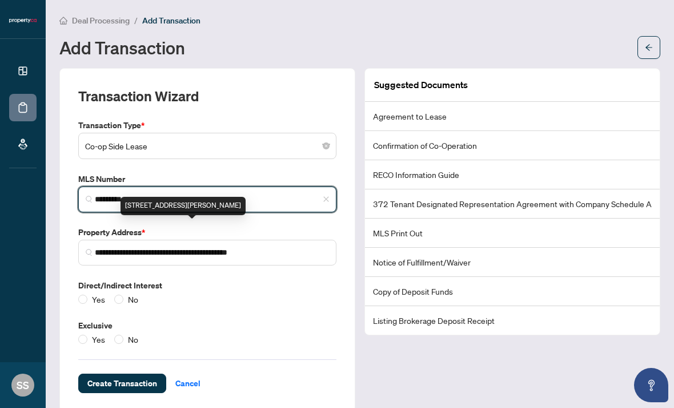
type input "*********"
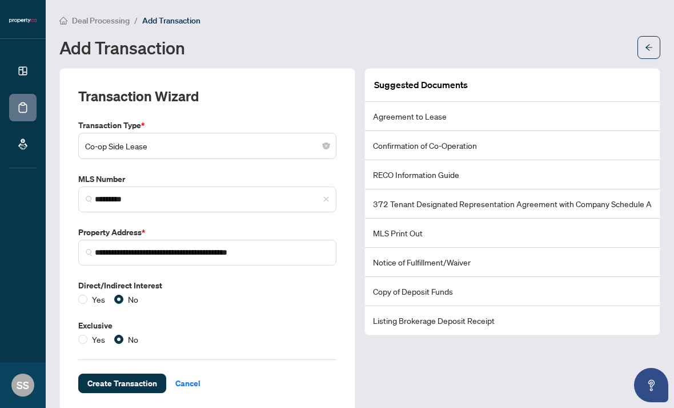
click at [150, 376] on span "Create Transaction" at bounding box center [122, 383] width 70 height 18
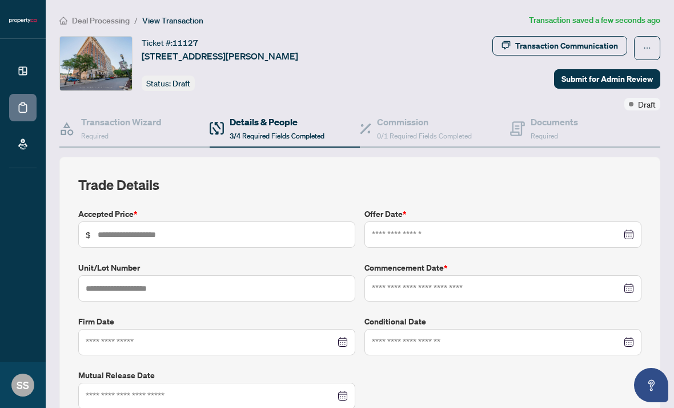
type input "*****"
type input "***"
type input "**********"
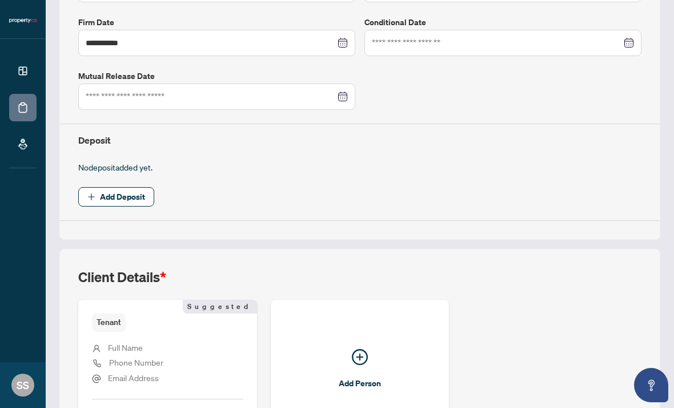
scroll to position [305, 0]
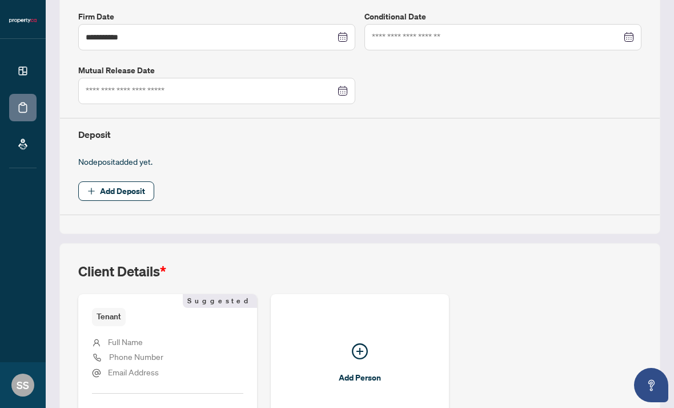
click at [142, 182] on span "Add Deposit" at bounding box center [122, 191] width 45 height 18
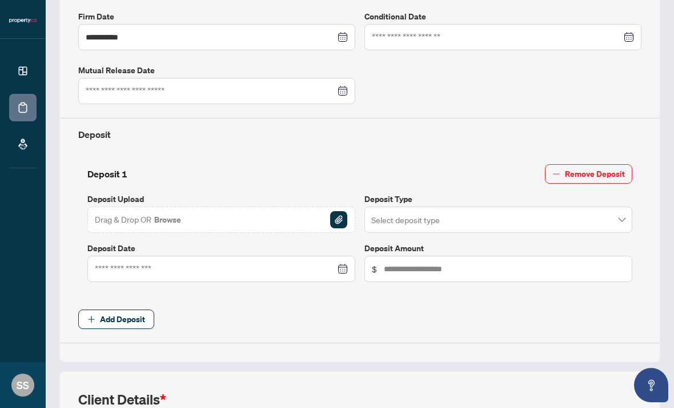
click at [346, 211] on img "button" at bounding box center [338, 219] width 17 height 17
click at [343, 214] on img "button" at bounding box center [338, 219] width 17 height 17
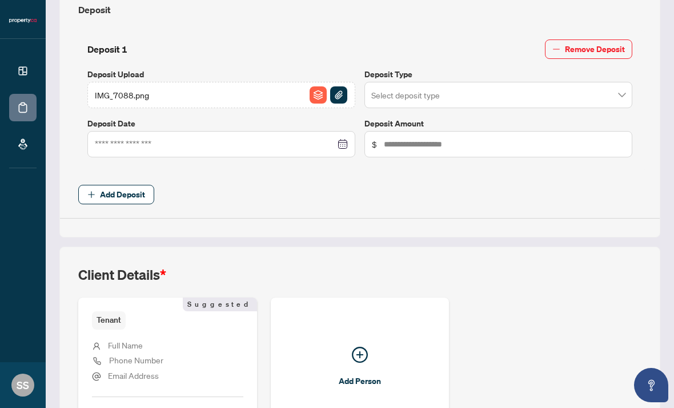
scroll to position [480, 0]
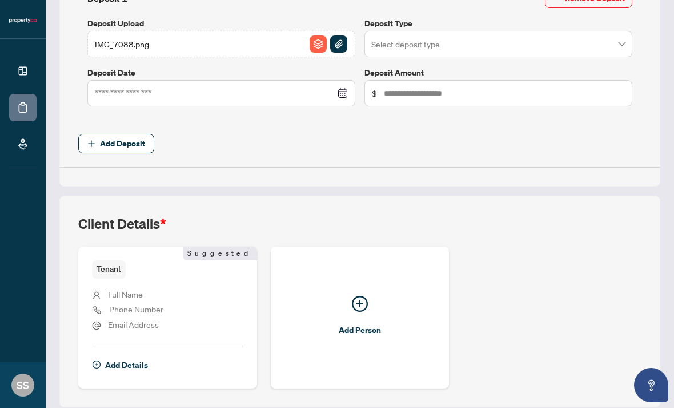
click at [187, 360] on div "Add Details" at bounding box center [167, 359] width 151 height 29
click at [122, 357] on span "Add Details" at bounding box center [126, 365] width 43 height 18
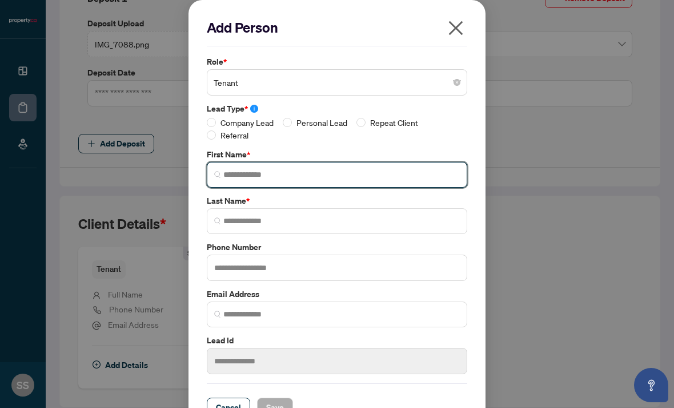
click at [320, 178] on input "search" at bounding box center [341, 175] width 237 height 12
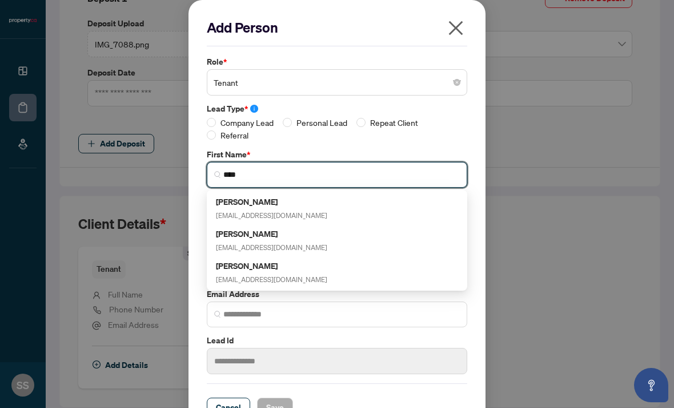
click at [365, 202] on div "[PERSON_NAME] [EMAIL_ADDRESS][DOMAIN_NAME]" at bounding box center [337, 208] width 242 height 26
type input "****"
type input "**********"
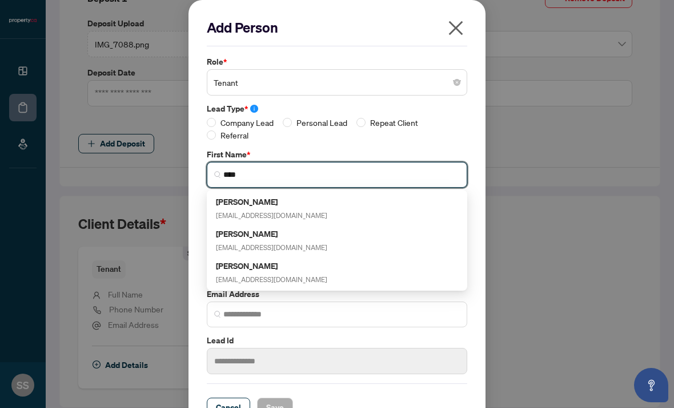
type input "*******"
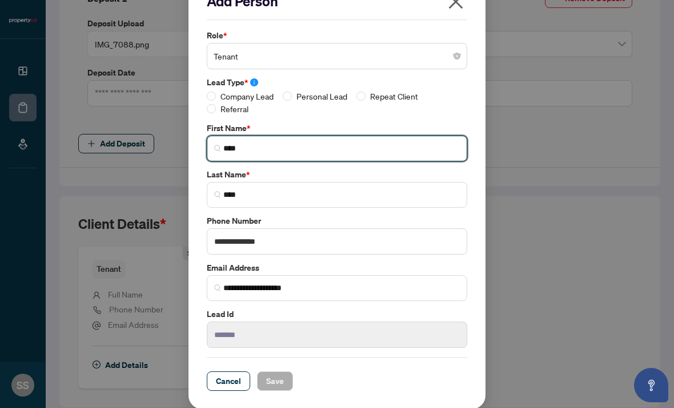
scroll to position [23, 0]
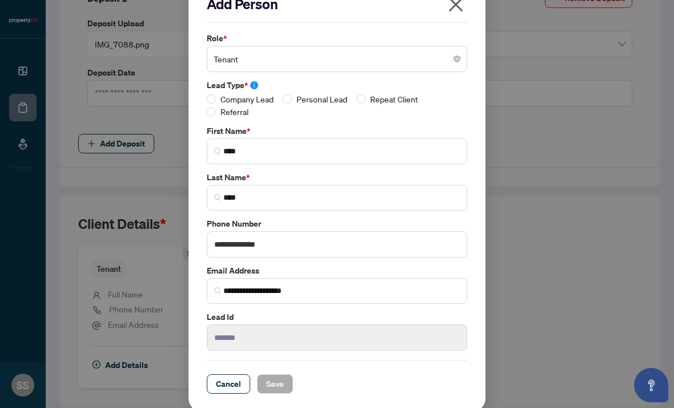
click at [223, 101] on span "Company Lead" at bounding box center [247, 99] width 62 height 13
click at [279, 376] on span "Save" at bounding box center [275, 383] width 18 height 18
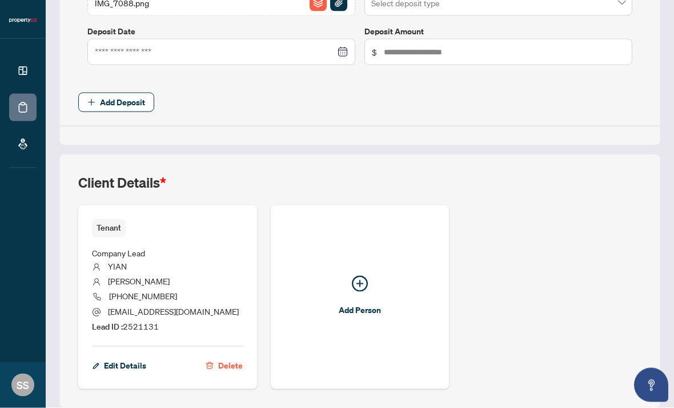
scroll to position [37, 0]
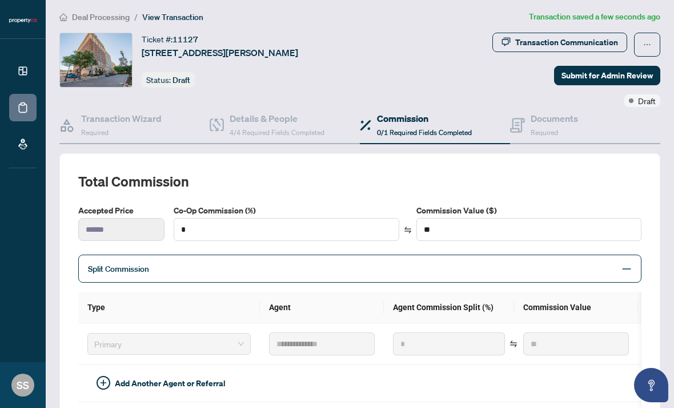
scroll to position [-1, 0]
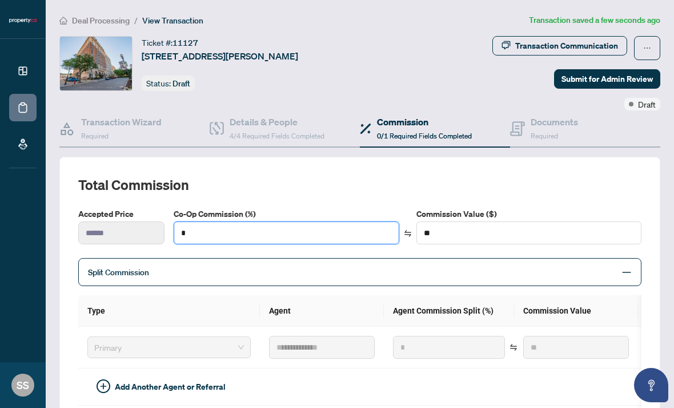
click at [314, 222] on input "*" at bounding box center [286, 233] width 225 height 22
type input "**"
type input "****"
type input "***"
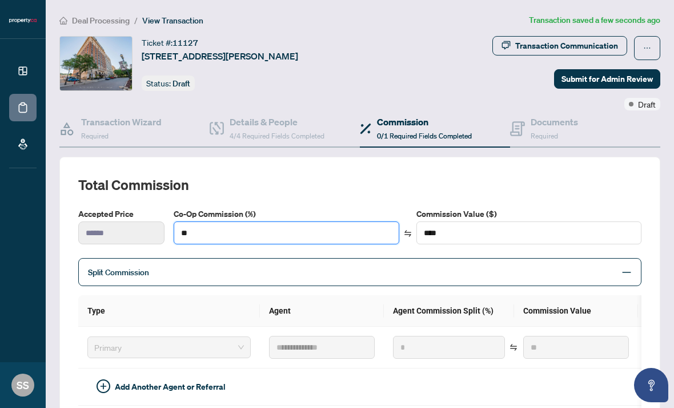
type input "******"
type input "**"
type input "****"
type input "*"
type input "**"
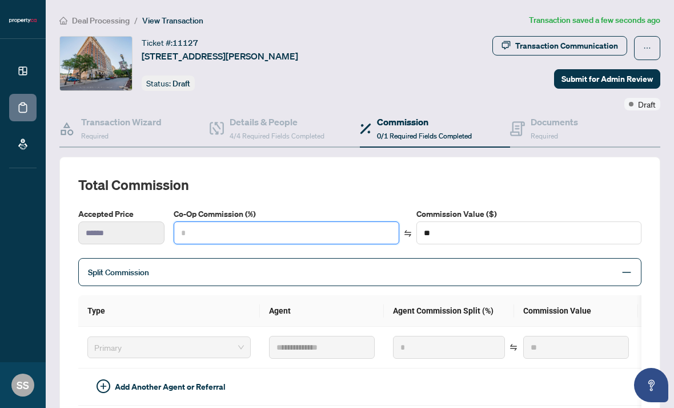
type input "*"
type input "****"
type input "**"
type input "******"
type input "**"
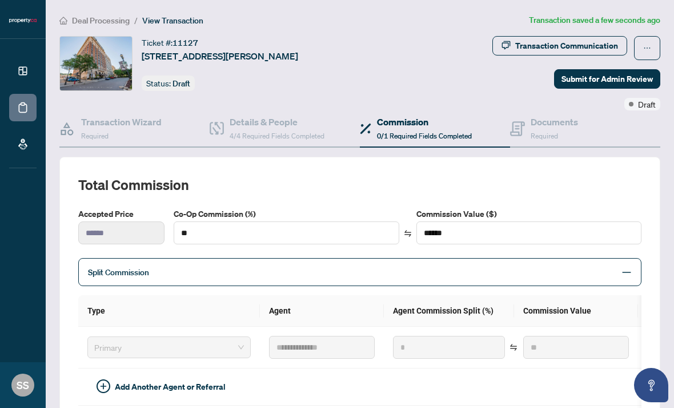
click at [589, 175] on h2 "Total Commission" at bounding box center [360, 184] width 564 height 18
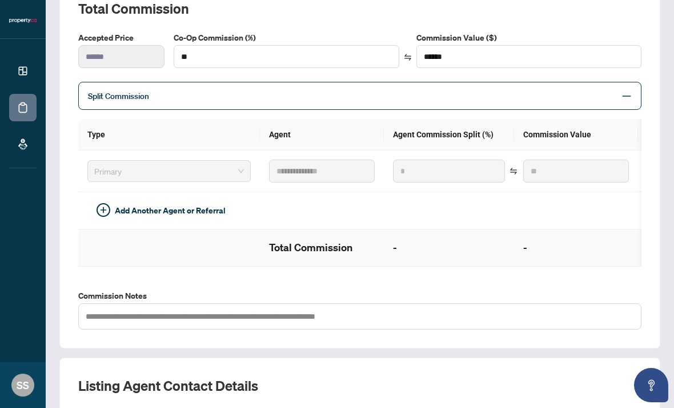
click at [612, 238] on h2 "-" at bounding box center [577, 247] width 106 height 18
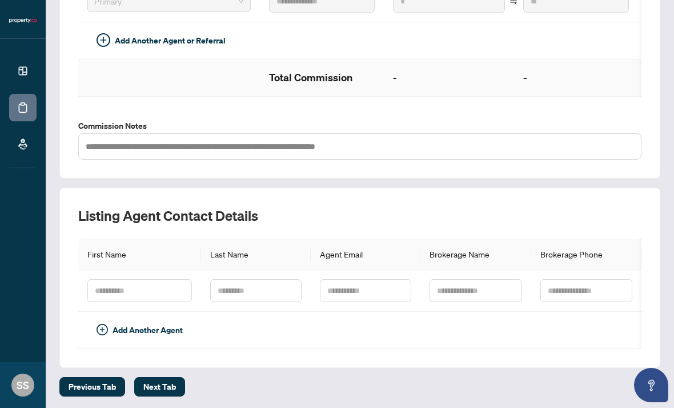
type input "***"
type input "******"
click at [582, 238] on th "Brokerage Phone" at bounding box center [587, 253] width 110 height 31
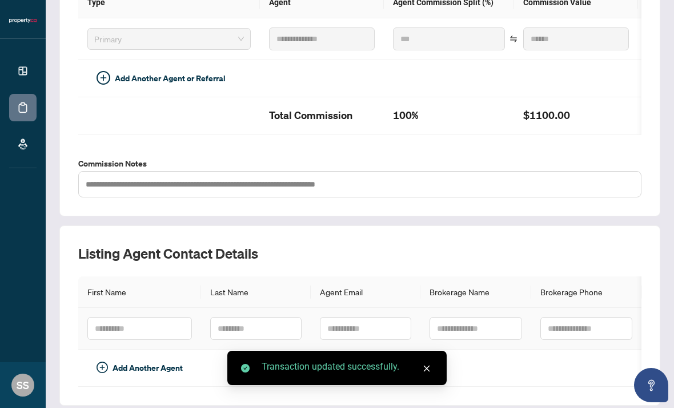
scroll to position [308, 0]
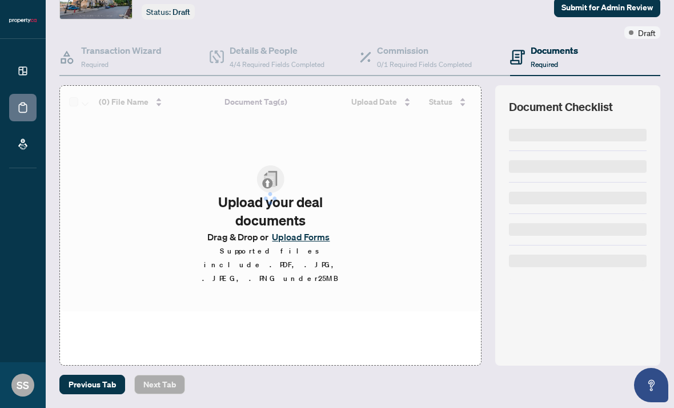
scroll to position [33, 0]
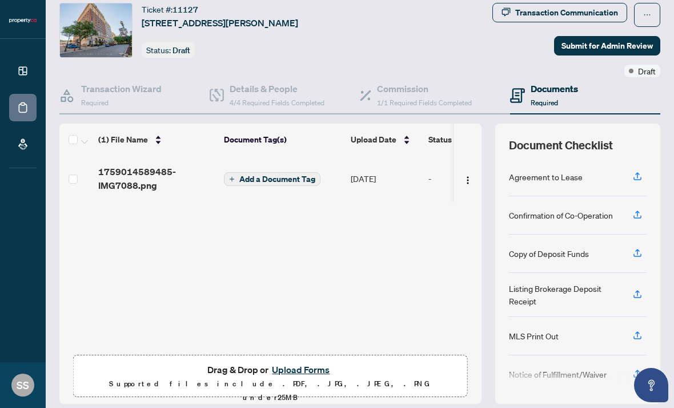
click at [298, 175] on span "Add a Document Tag" at bounding box center [278, 179] width 76 height 8
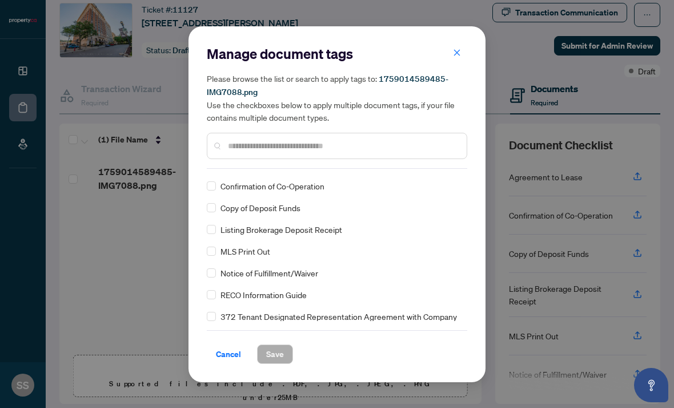
scroll to position [10, 0]
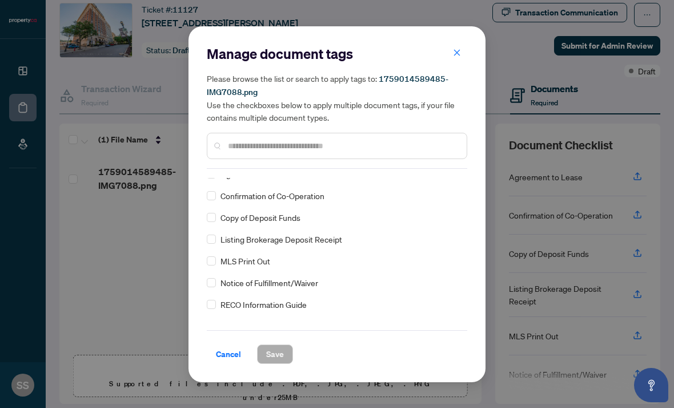
click at [294, 216] on span "Copy of Deposit Funds" at bounding box center [261, 217] width 80 height 13
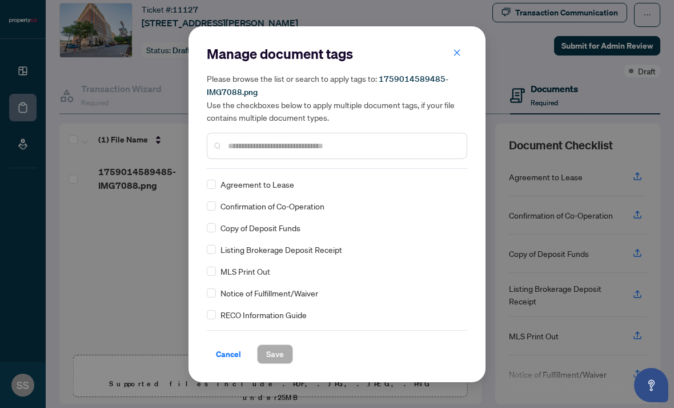
click at [361, 135] on div at bounding box center [337, 146] width 261 height 26
click at [379, 144] on input "text" at bounding box center [343, 145] width 230 height 13
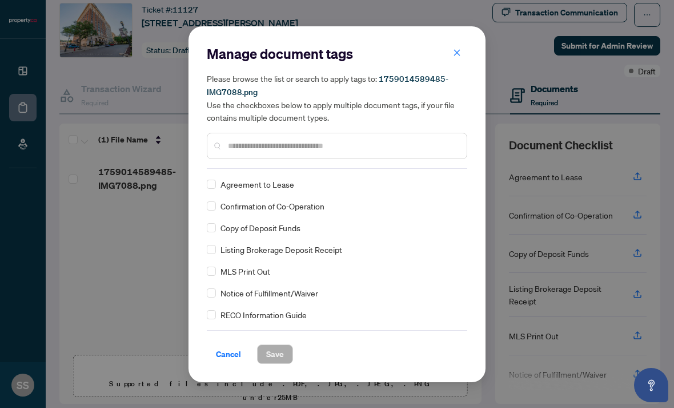
click at [437, 142] on input "text" at bounding box center [343, 145] width 230 height 13
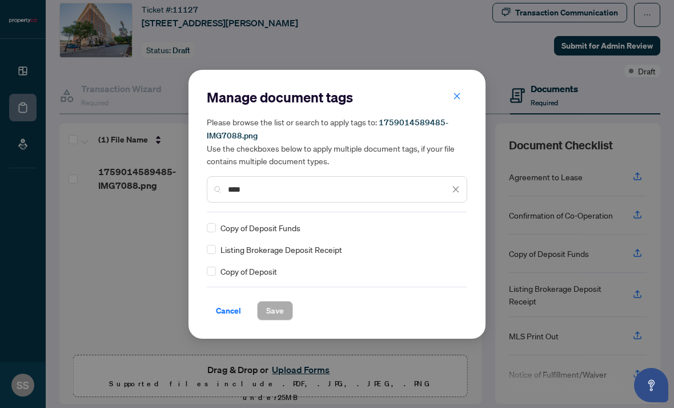
type input "****"
click at [260, 272] on span "Copy of Deposit" at bounding box center [249, 271] width 57 height 13
click at [272, 308] on span "Save" at bounding box center [275, 310] width 18 height 18
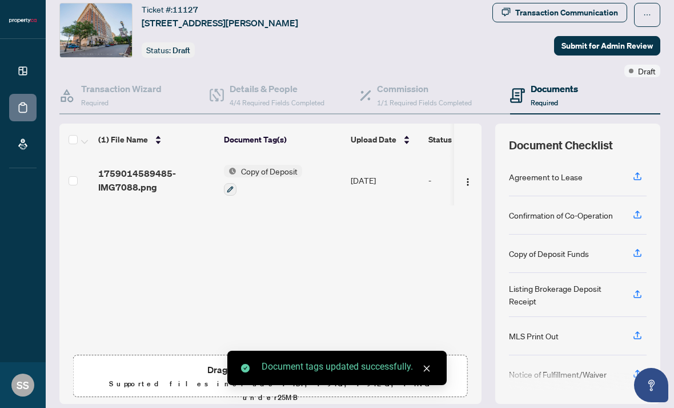
click at [265, 355] on span "Drag & Drop or Upload Forms Supported files include .PDF, .JPG, .JPEG, .PNG und…" at bounding box center [271, 383] width 394 height 56
click at [297, 362] on button "Upload Forms" at bounding box center [301, 369] width 65 height 15
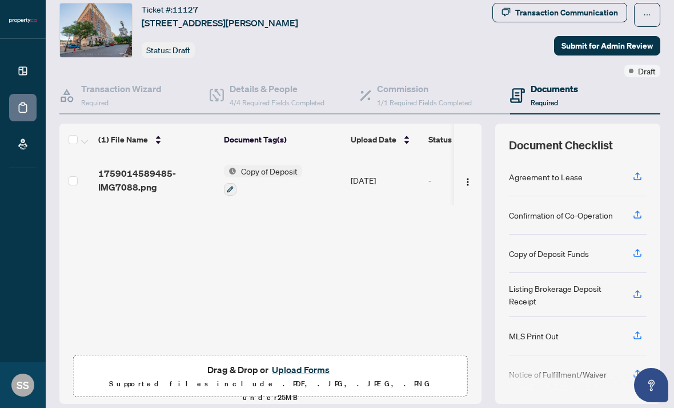
click at [304, 362] on button "Upload Forms" at bounding box center [301, 369] width 65 height 15
click at [310, 362] on button "Upload Forms" at bounding box center [301, 369] width 65 height 15
click at [332, 377] on p "Supported files include .PDF, .JPG, .JPEG, .PNG under 25 MB" at bounding box center [271, 390] width 380 height 27
click at [320, 362] on button "Upload Forms" at bounding box center [301, 369] width 65 height 15
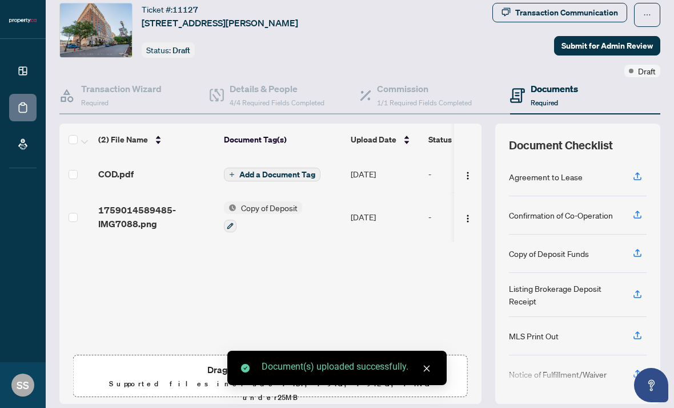
click at [288, 170] on span "Add a Document Tag" at bounding box center [278, 174] width 76 height 8
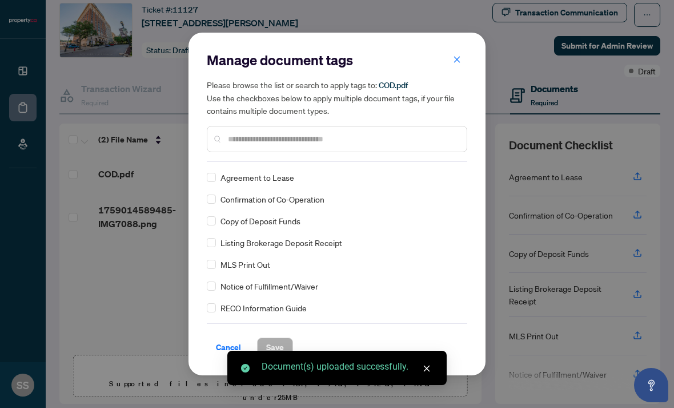
click at [338, 157] on div "Manage document tags Please browse the list or search to apply tags to: COD.pdf…" at bounding box center [337, 106] width 261 height 111
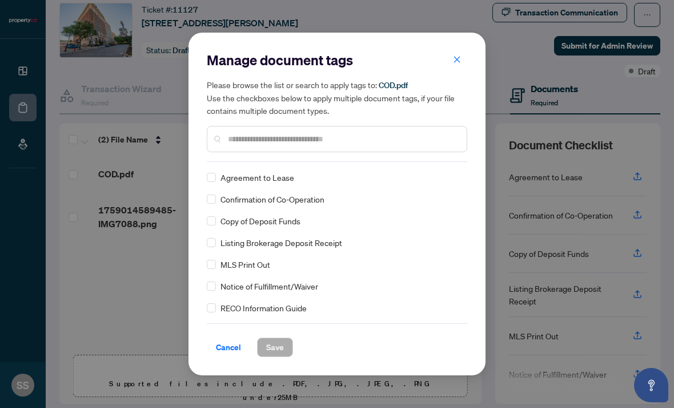
click at [400, 138] on input "text" at bounding box center [343, 139] width 230 height 13
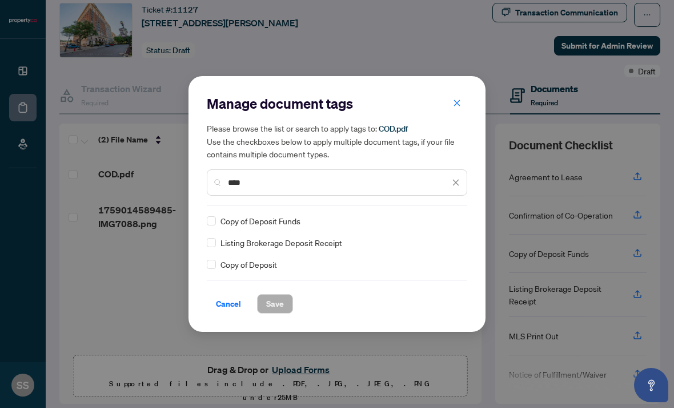
type input "****"
click at [338, 249] on div "Copy of Deposit Funds Listing Brokerage Deposit Receipt Copy of Deposit" at bounding box center [337, 242] width 261 height 56
click at [337, 242] on span "Listing Brokerage Deposit Receipt" at bounding box center [282, 242] width 122 height 13
click at [277, 308] on span "Save" at bounding box center [275, 303] width 18 height 18
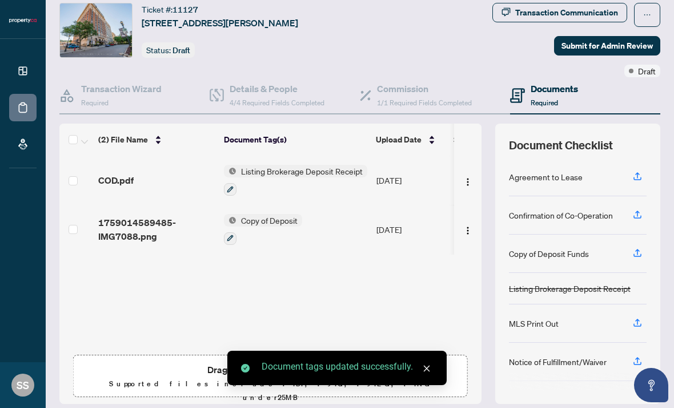
click at [302, 266] on div "COD.pdf Listing Brokerage Deposit Receipt [DATE] - 1759014589485-IMG7088.png Co…" at bounding box center [270, 251] width 422 height 193
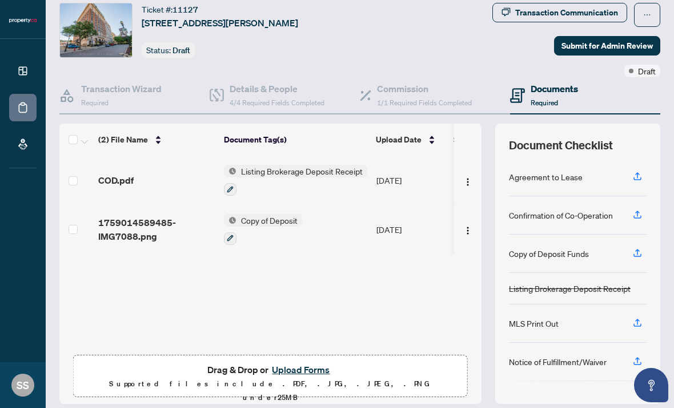
click at [310, 362] on button "Upload Forms" at bounding box center [301, 369] width 65 height 15
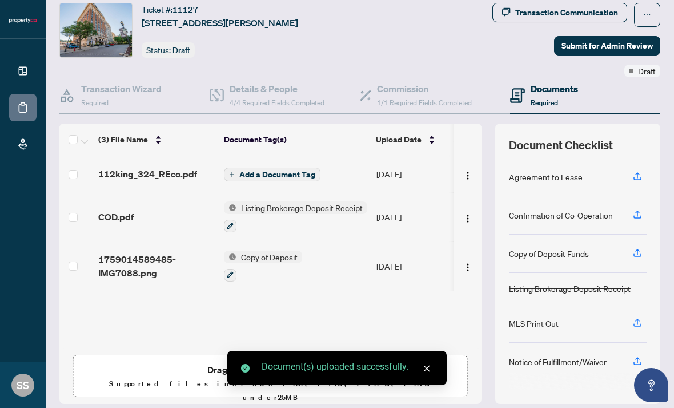
click at [307, 170] on span "Add a Document Tag" at bounding box center [278, 174] width 76 height 8
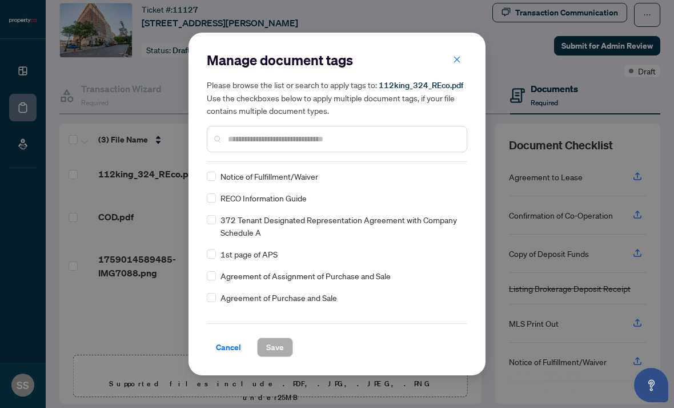
scroll to position [112, 0]
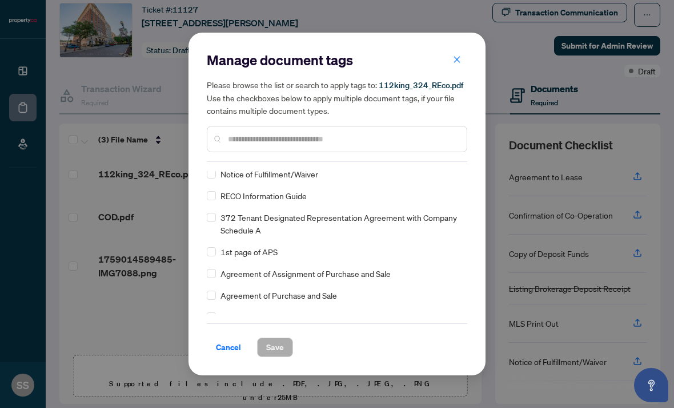
click at [314, 195] on div "RECO Information Guide" at bounding box center [334, 195] width 254 height 13
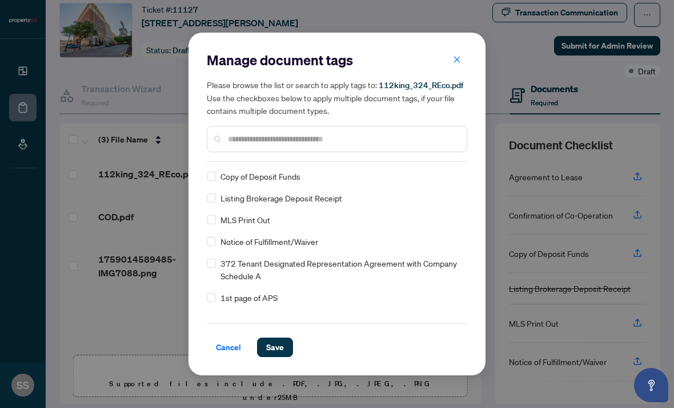
scroll to position [73, 0]
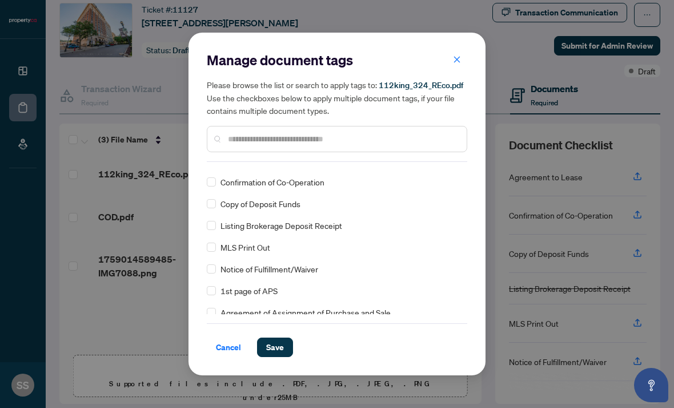
click at [284, 346] on span "Save" at bounding box center [275, 347] width 18 height 18
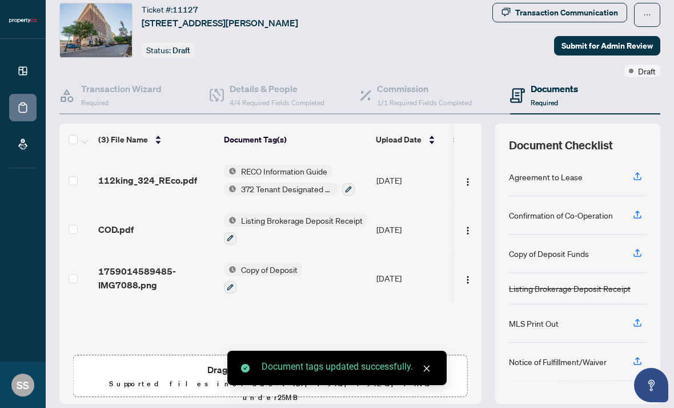
click at [434, 274] on div "112king_324_REco.pdf RECO Information Guide 372 Tenant Designated Representatio…" at bounding box center [270, 251] width 422 height 193
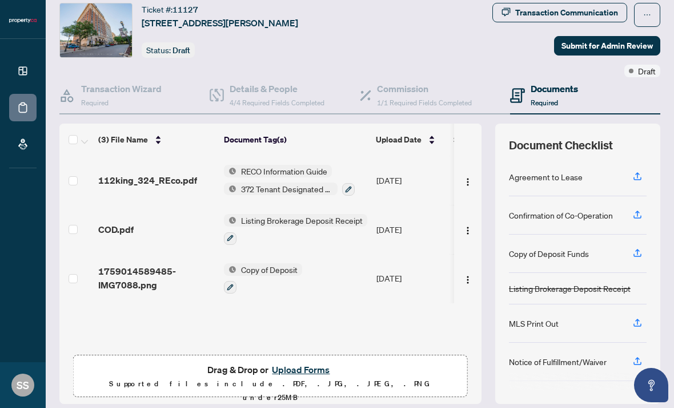
click at [303, 362] on button "Upload Forms" at bounding box center [301, 369] width 65 height 15
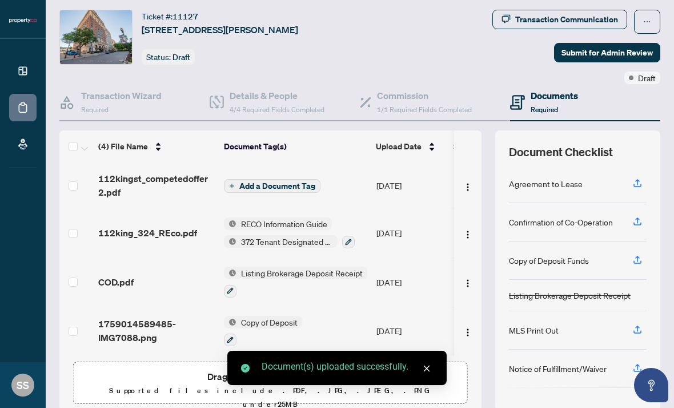
click at [340, 284] on div at bounding box center [295, 291] width 143 height 14
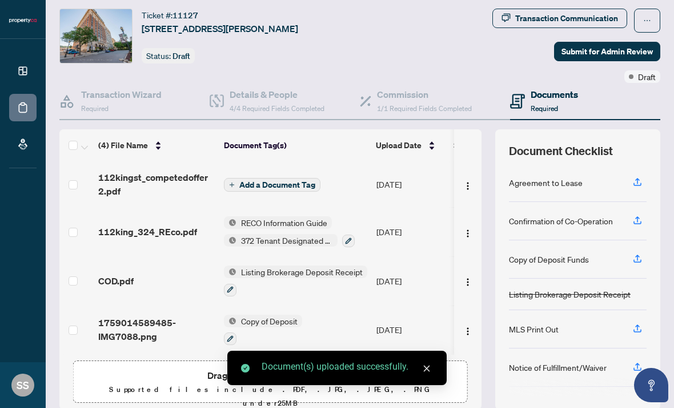
click at [284, 181] on span "Add a Document Tag" at bounding box center [278, 185] width 76 height 8
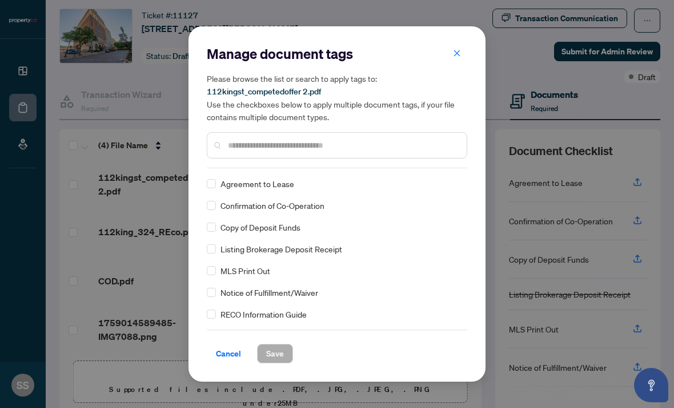
click at [341, 183] on div "Agreement to Lease" at bounding box center [334, 183] width 254 height 13
click at [360, 147] on input "text" at bounding box center [343, 145] width 230 height 13
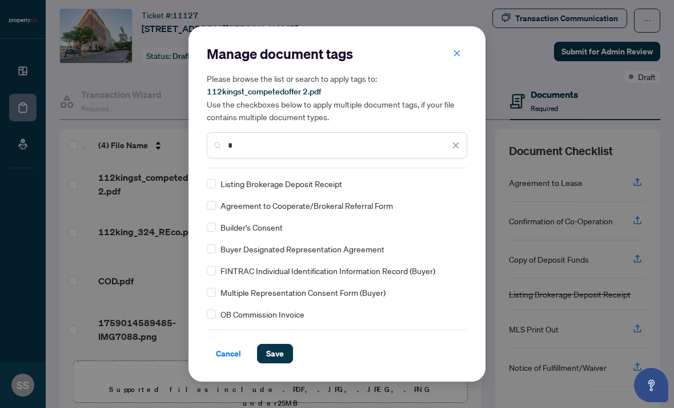
scroll to position [0, 0]
type input "*"
click at [458, 143] on icon "close" at bounding box center [456, 145] width 6 height 6
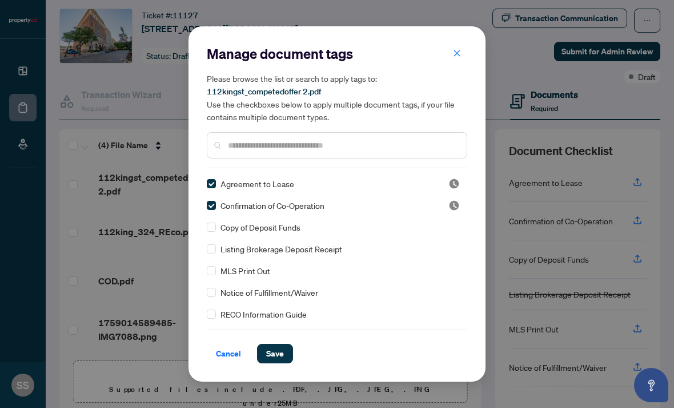
click at [284, 354] on button "Save" at bounding box center [275, 353] width 36 height 19
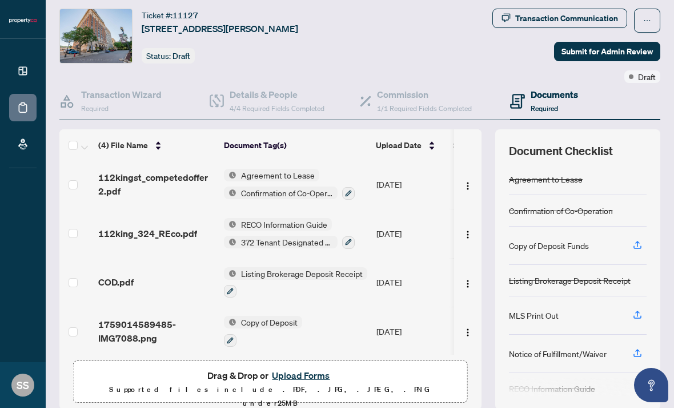
scroll to position [-1, 0]
click at [643, 42] on span "Submit for Admin Review" at bounding box center [607, 51] width 91 height 18
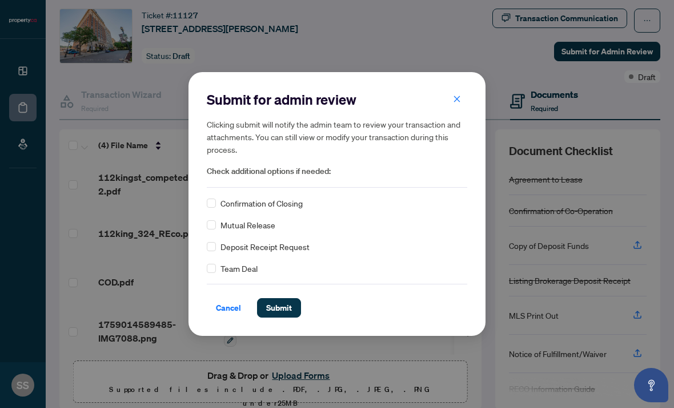
click at [289, 309] on span "Submit" at bounding box center [279, 307] width 26 height 18
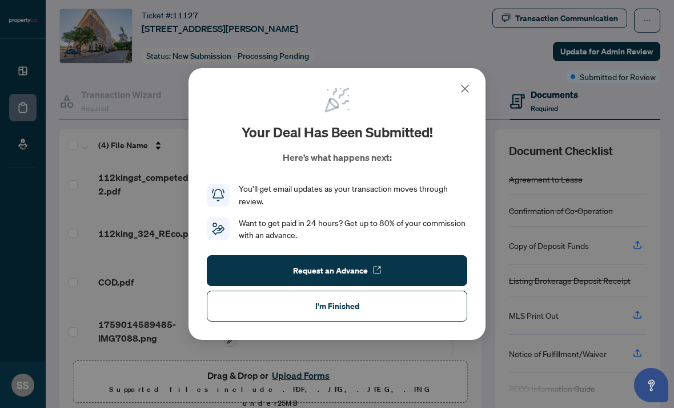
click at [383, 302] on button "I'm Finished" at bounding box center [337, 305] width 261 height 31
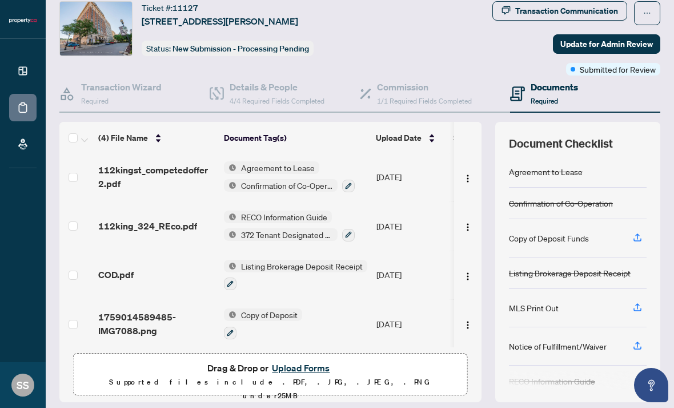
scroll to position [28, 0]
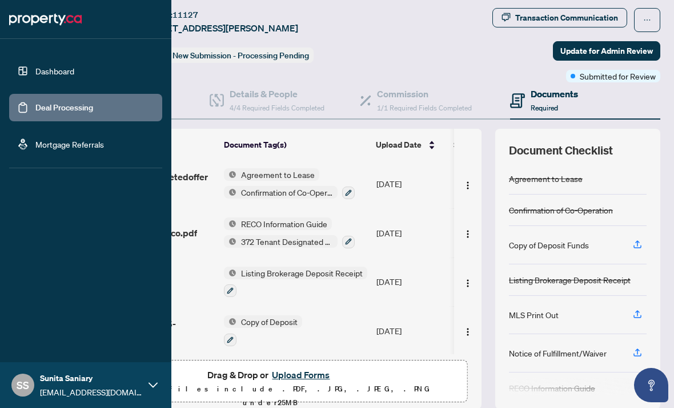
click at [38, 71] on link "Dashboard" at bounding box center [54, 71] width 39 height 10
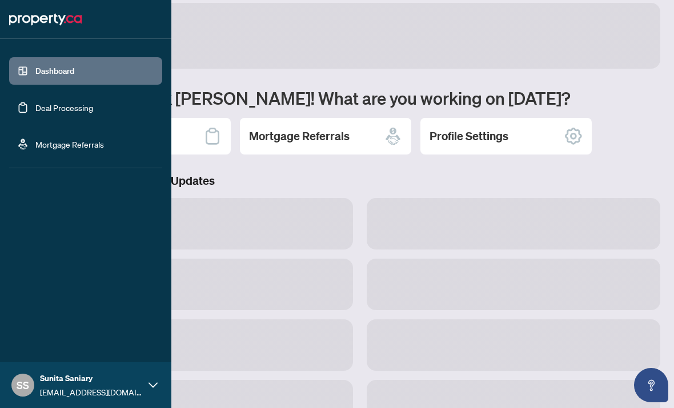
click at [40, 69] on link "Dashboard" at bounding box center [54, 71] width 39 height 10
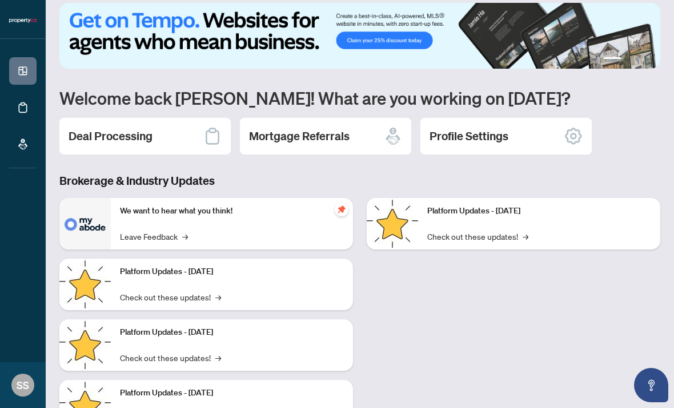
click at [205, 39] on div "1 2 3 4 Welcome back [PERSON_NAME]! What are you working on [DATE]? Deal Proces…" at bounding box center [359, 225] width 601 height 445
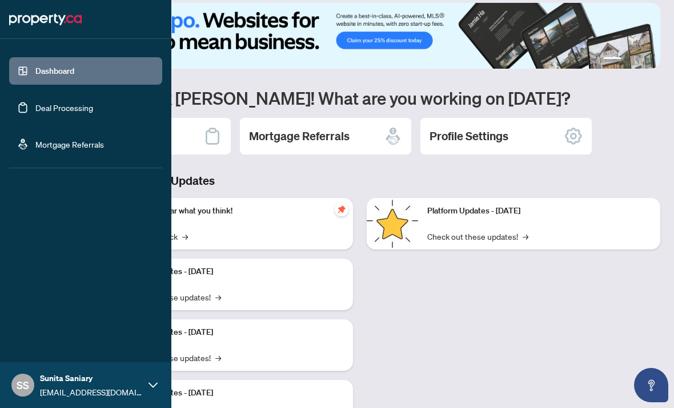
click at [45, 106] on link "Deal Processing" at bounding box center [64, 107] width 58 height 10
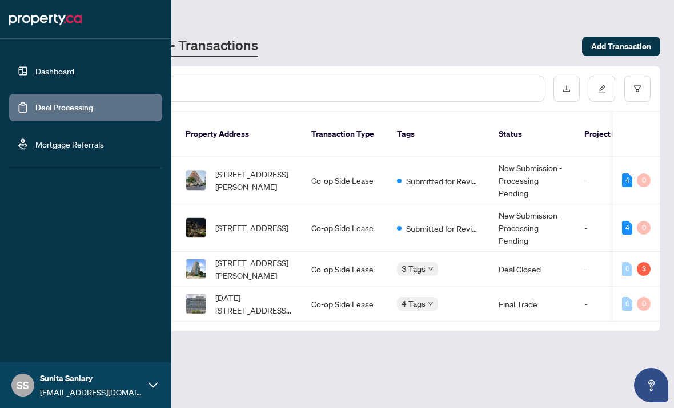
click at [237, 82] on input "text" at bounding box center [312, 88] width 445 height 13
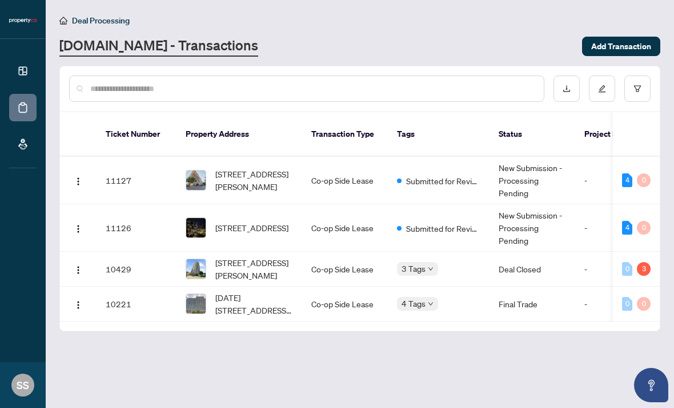
scroll to position [12, 0]
click at [630, 37] on span "Add Transaction" at bounding box center [622, 46] width 60 height 18
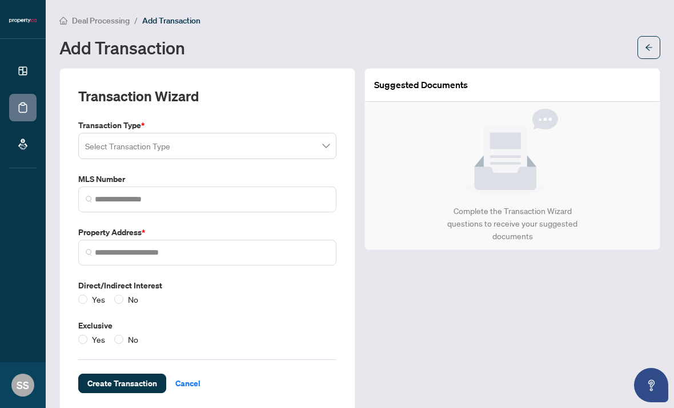
click at [94, 135] on input "search" at bounding box center [202, 147] width 234 height 25
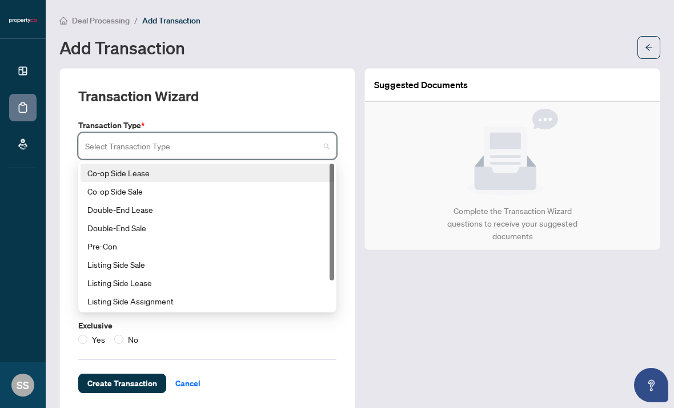
click at [285, 166] on div "Co-op Side Lease" at bounding box center [207, 172] width 240 height 13
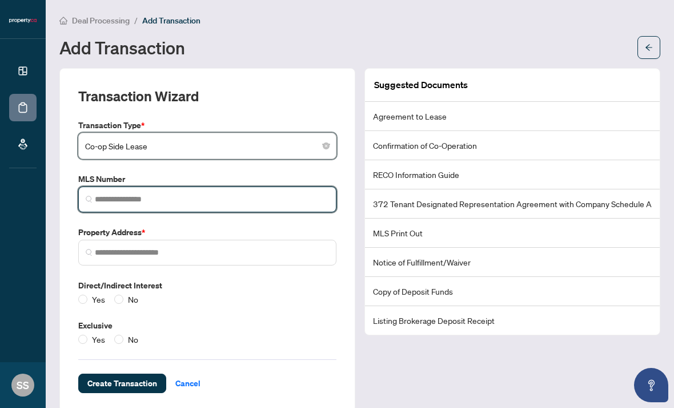
click at [275, 193] on input "search" at bounding box center [212, 199] width 234 height 12
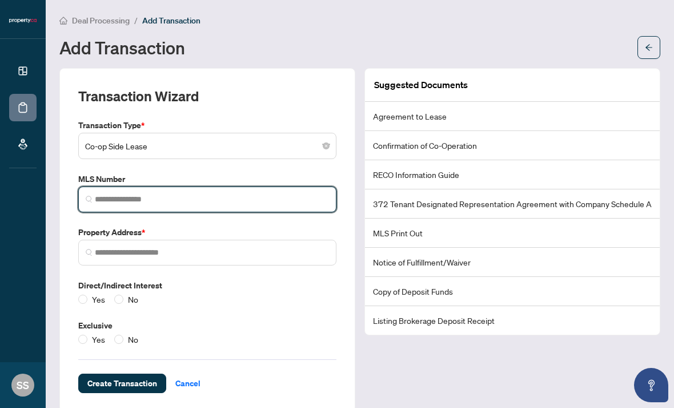
paste input "*********"
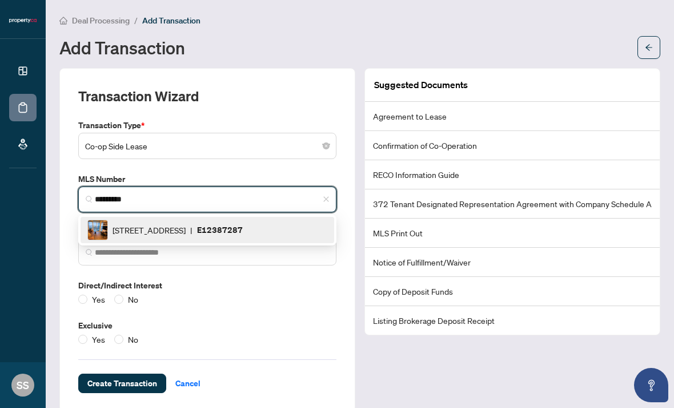
type input "*********"
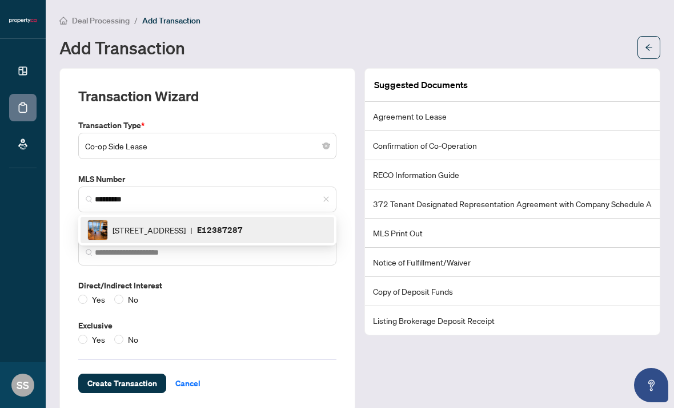
click at [129, 293] on span "No" at bounding box center [132, 299] width 19 height 13
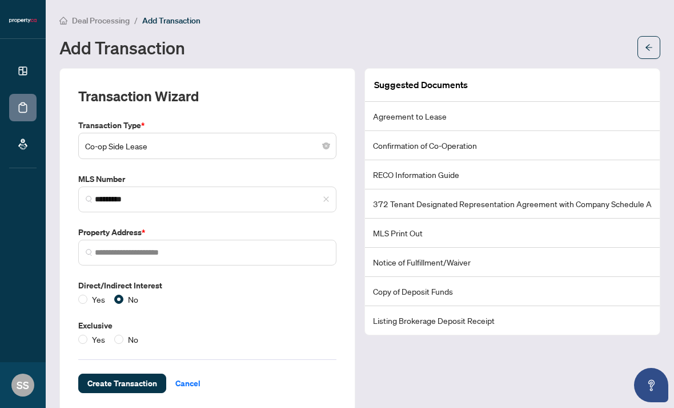
click at [131, 333] on span "No" at bounding box center [132, 339] width 19 height 13
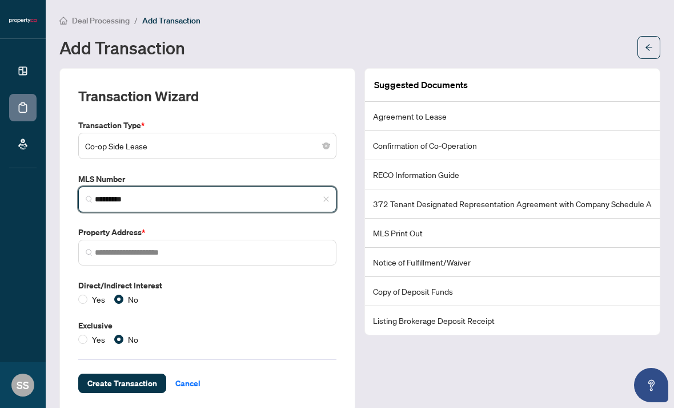
click at [255, 193] on input "*********" at bounding box center [212, 199] width 234 height 12
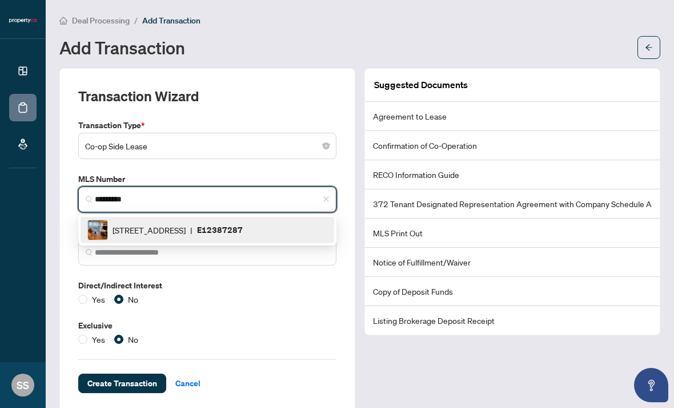
click at [186, 223] on span "[STREET_ADDRESS]" at bounding box center [149, 229] width 73 height 13
type input "**********"
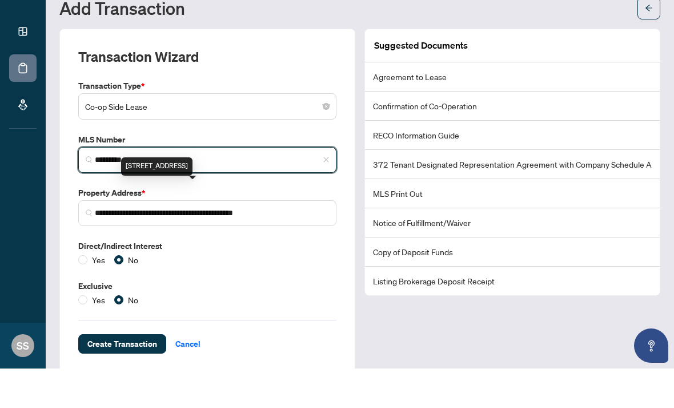
scroll to position [22, 0]
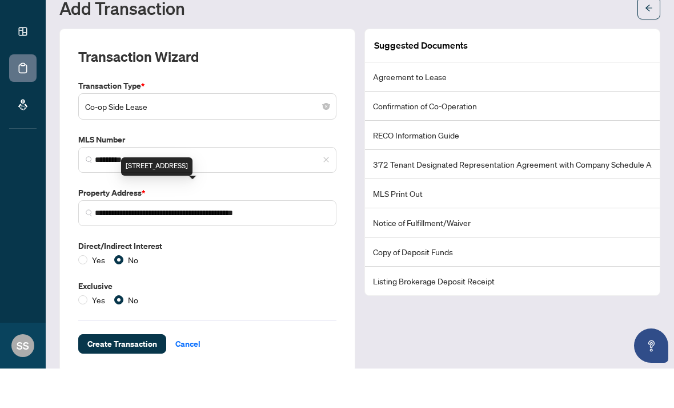
click at [138, 374] on span "Create Transaction" at bounding box center [122, 383] width 70 height 18
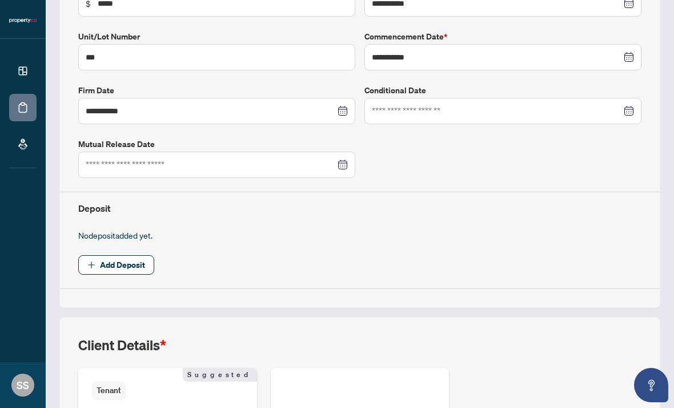
scroll to position [334, 0]
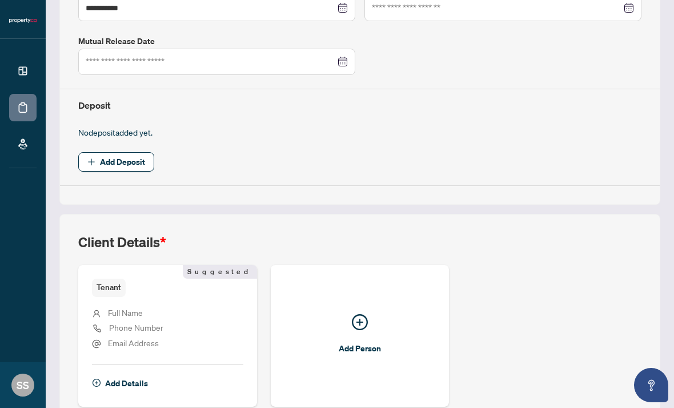
click at [143, 153] on span "Add Deposit" at bounding box center [122, 162] width 45 height 18
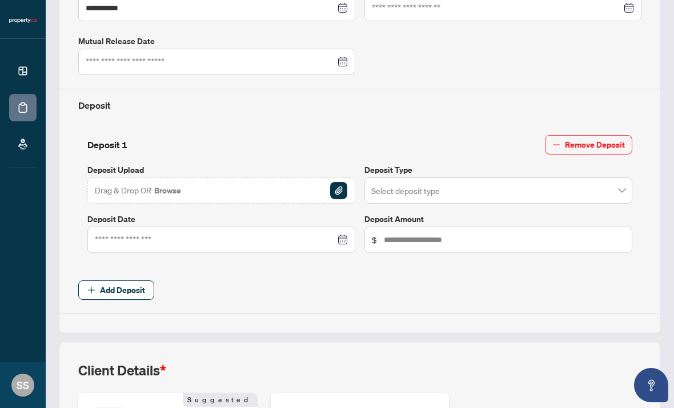
click at [333, 182] on img "button" at bounding box center [338, 190] width 17 height 17
click at [149, 280] on button "Add Deposit" at bounding box center [116, 289] width 76 height 19
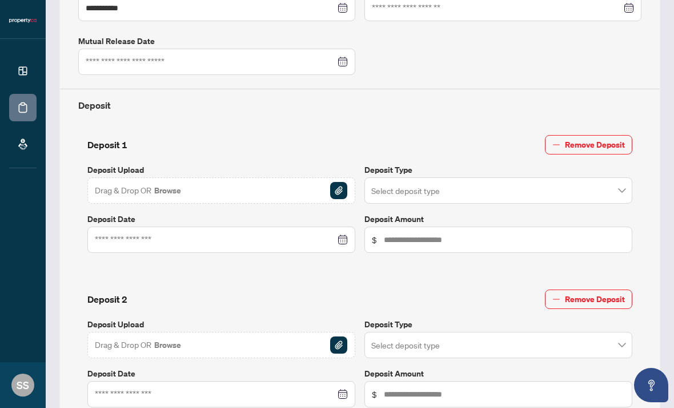
click at [338, 182] on img "button" at bounding box center [338, 190] width 17 height 17
click at [341, 182] on img "button" at bounding box center [338, 190] width 17 height 17
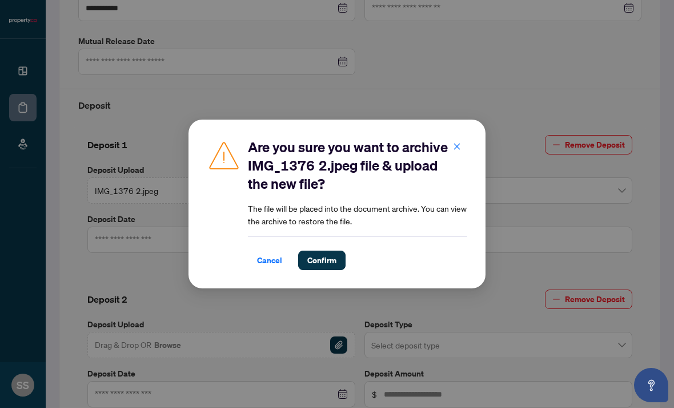
click at [269, 251] on span "Cancel" at bounding box center [269, 260] width 25 height 18
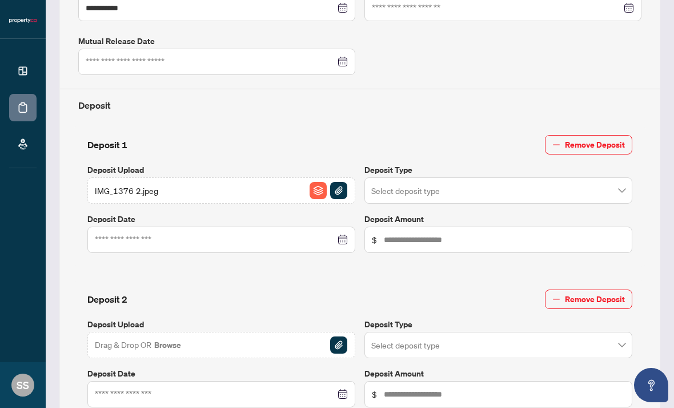
click at [246, 289] on div "Deposit 2 Remove Deposit" at bounding box center [359, 298] width 545 height 19
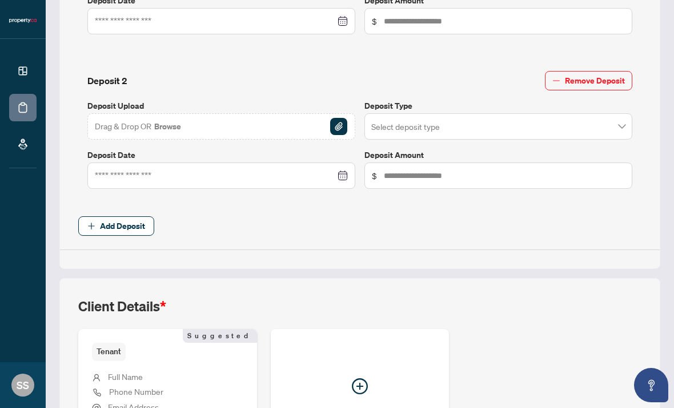
scroll to position [401, 0]
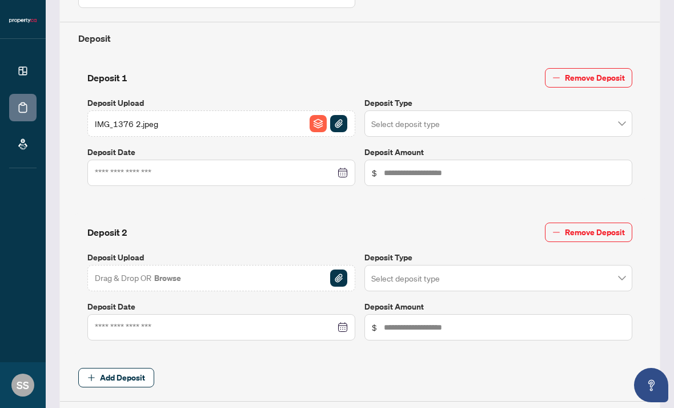
click at [346, 269] on img "button" at bounding box center [338, 277] width 17 height 17
click at [342, 269] on img "button" at bounding box center [338, 277] width 17 height 17
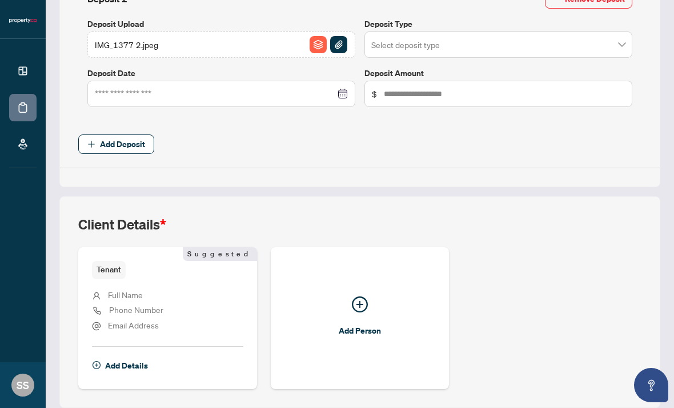
scroll to position [633, 0]
click at [140, 357] on span "Add Details" at bounding box center [126, 366] width 43 height 18
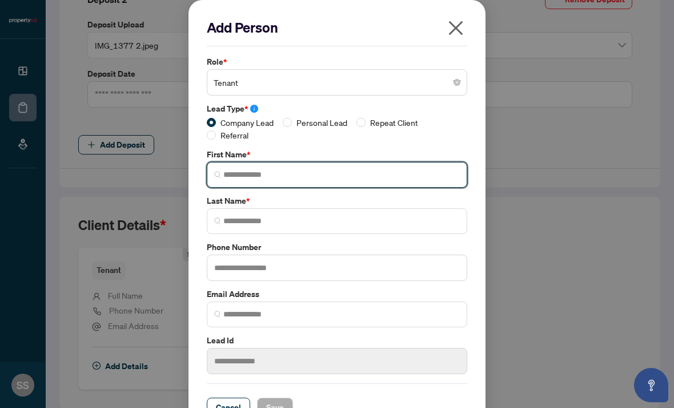
click at [272, 177] on input "search" at bounding box center [341, 175] width 237 height 12
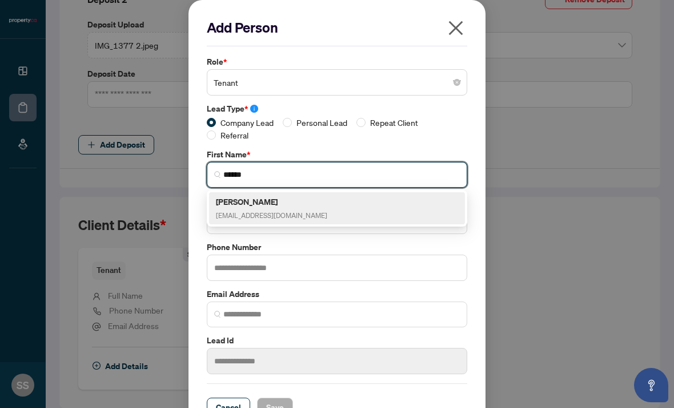
click at [386, 210] on div "[PERSON_NAME] [EMAIL_ADDRESS][DOMAIN_NAME]" at bounding box center [337, 208] width 242 height 26
type input "****"
type input "*******"
type input "**********"
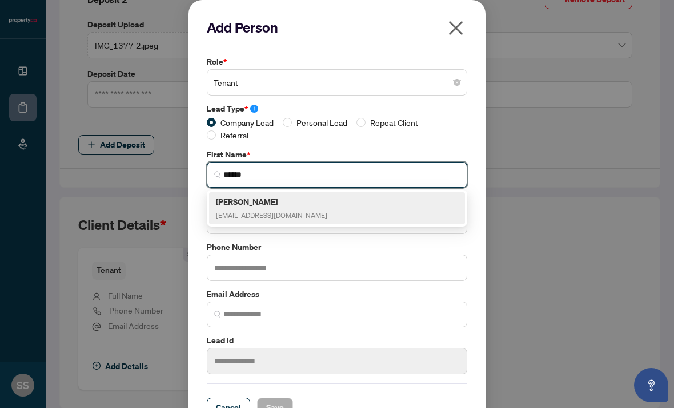
type input "*******"
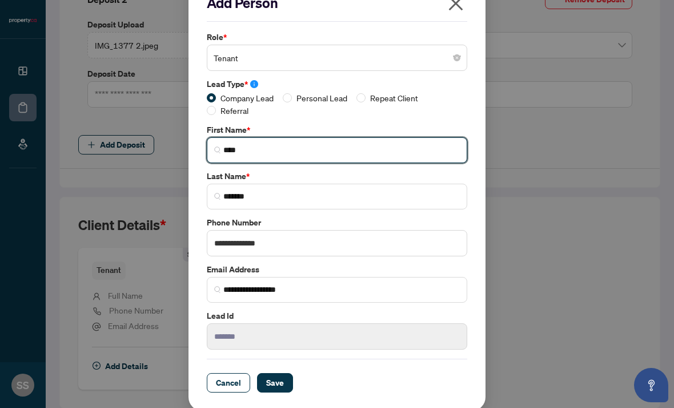
scroll to position [23, 0]
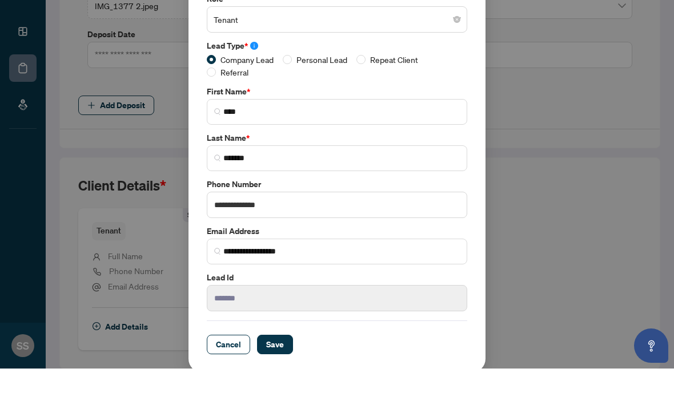
click at [280, 374] on span "Save" at bounding box center [275, 383] width 18 height 18
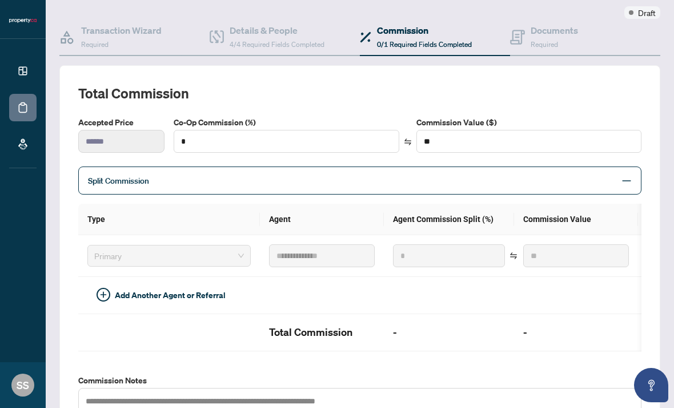
scroll to position [96, 0]
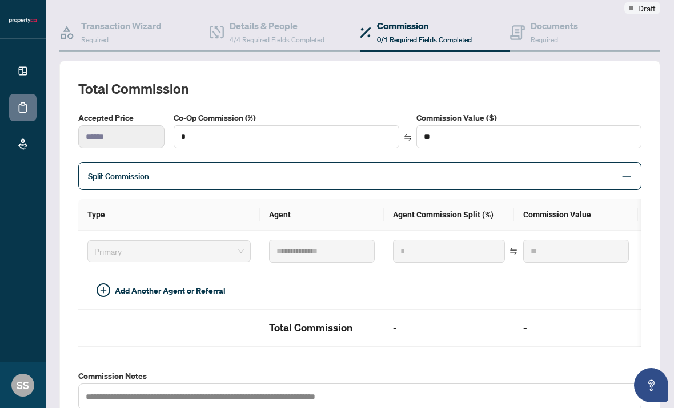
click at [481, 230] on td "*" at bounding box center [449, 251] width 130 height 42
click at [326, 126] on input "*" at bounding box center [286, 137] width 225 height 22
type input "*"
type input "****"
type input "**"
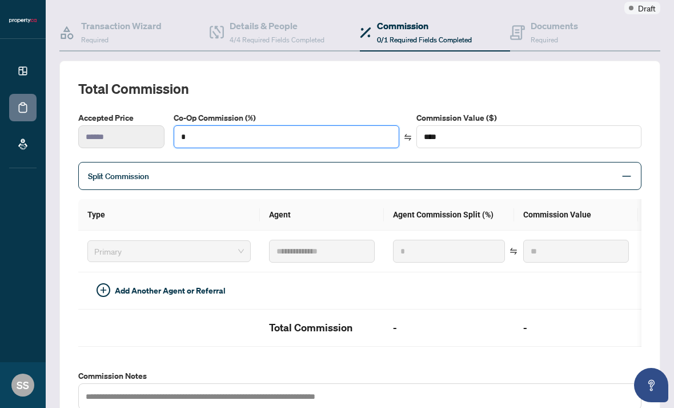
type input "******"
type input "**"
click at [458, 272] on td at bounding box center [449, 290] width 130 height 37
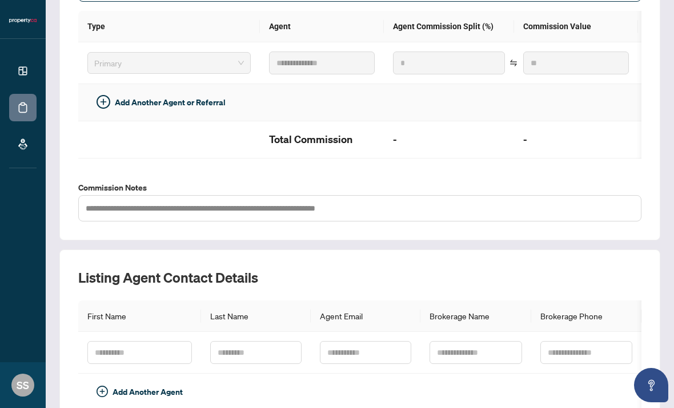
scroll to position [296, 0]
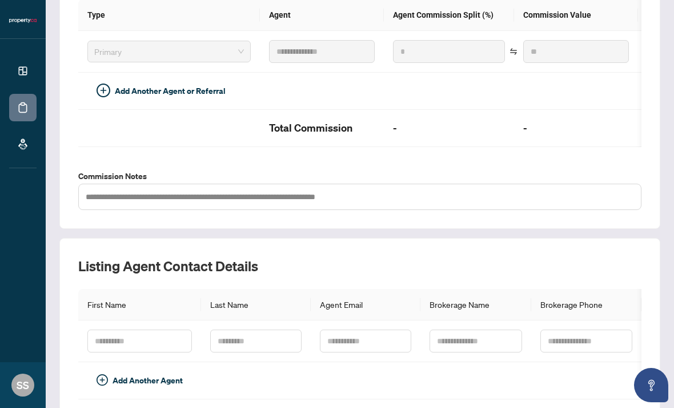
click at [503, 289] on th "Brokerage Name" at bounding box center [476, 304] width 110 height 31
type input "***"
type input "******"
click at [508, 289] on th "Brokerage Name" at bounding box center [476, 304] width 110 height 31
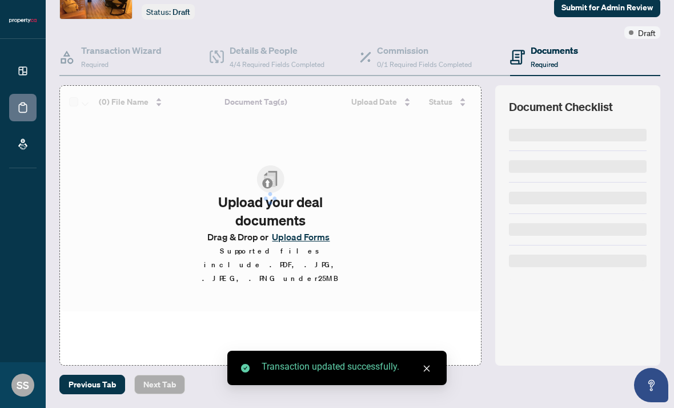
scroll to position [33, 0]
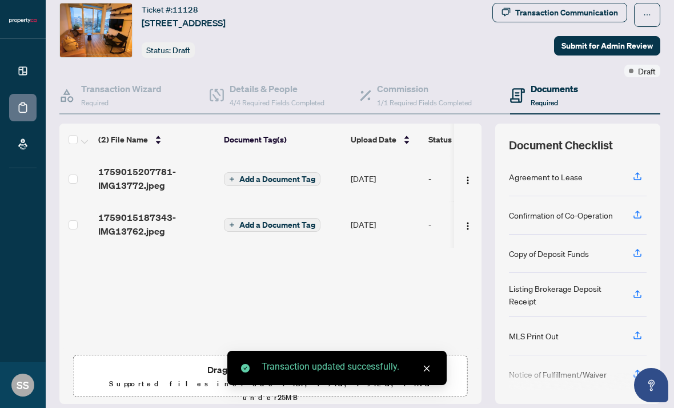
click at [297, 175] on span "Add a Document Tag" at bounding box center [278, 179] width 76 height 8
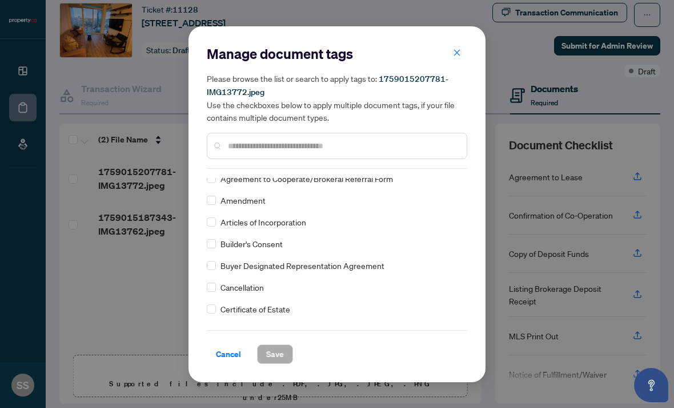
scroll to position [265, 0]
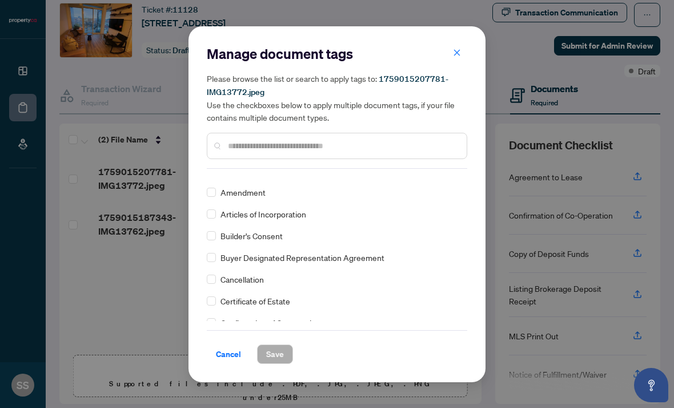
click at [404, 147] on input "text" at bounding box center [343, 145] width 230 height 13
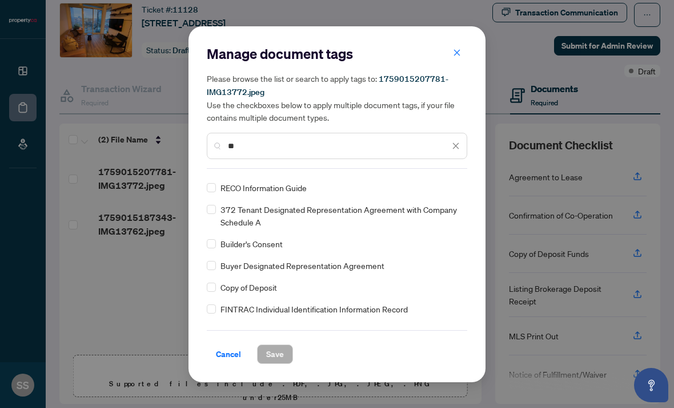
scroll to position [0, 0]
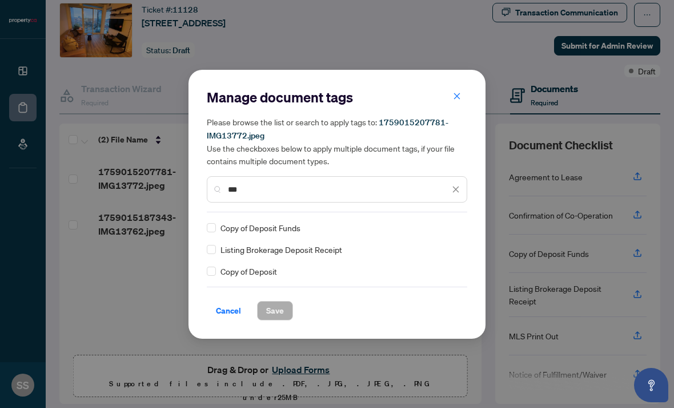
type input "***"
click at [277, 307] on span "Save" at bounding box center [275, 310] width 18 height 18
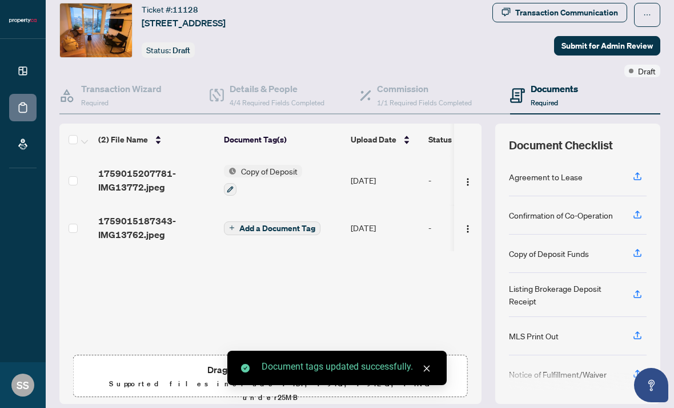
click at [299, 224] on span "Add a Document Tag" at bounding box center [278, 228] width 76 height 8
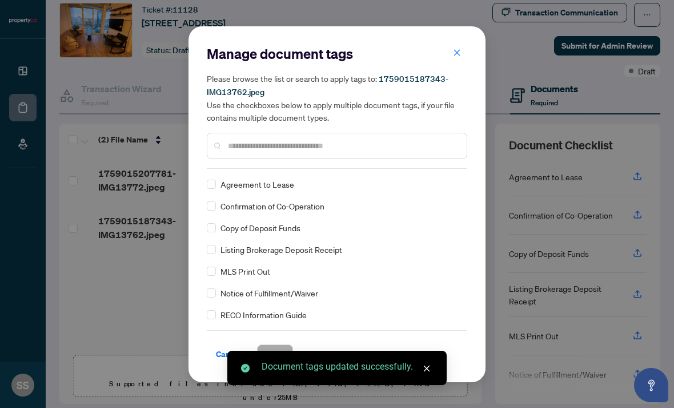
click at [356, 143] on input "text" at bounding box center [343, 145] width 230 height 13
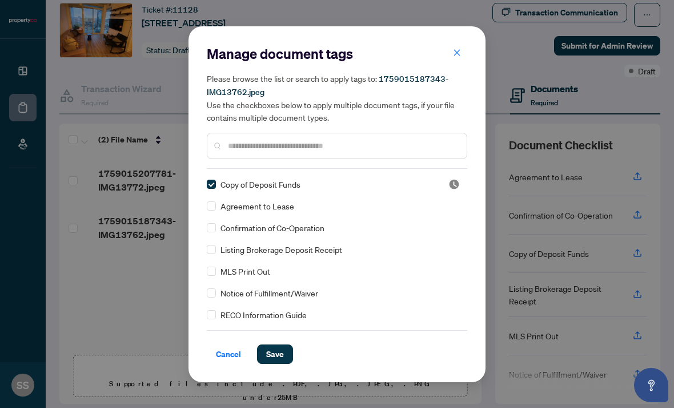
click at [286, 355] on button "Save" at bounding box center [275, 353] width 36 height 19
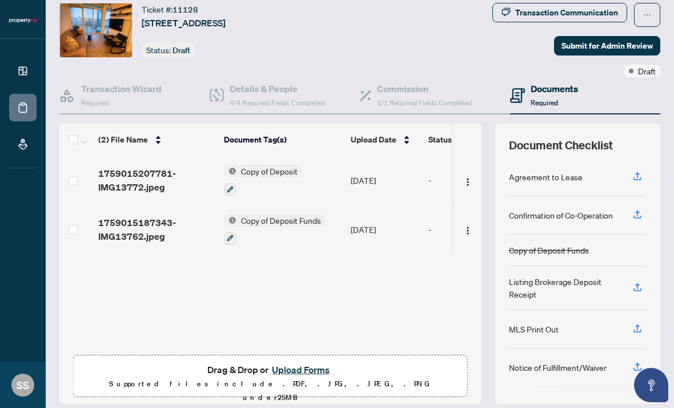
click at [305, 362] on button "Upload Forms" at bounding box center [301, 369] width 65 height 15
click at [303, 362] on button "Upload Forms" at bounding box center [301, 369] width 65 height 15
click at [304, 362] on button "Upload Forms" at bounding box center [301, 369] width 65 height 15
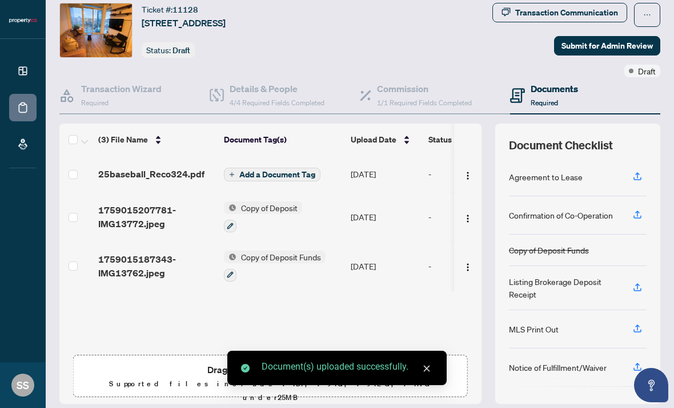
click at [294, 170] on span "Add a Document Tag" at bounding box center [278, 174] width 76 height 8
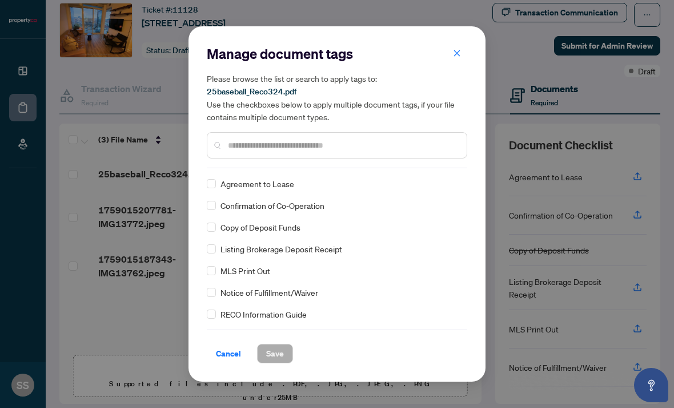
click at [329, 148] on input "text" at bounding box center [343, 145] width 230 height 13
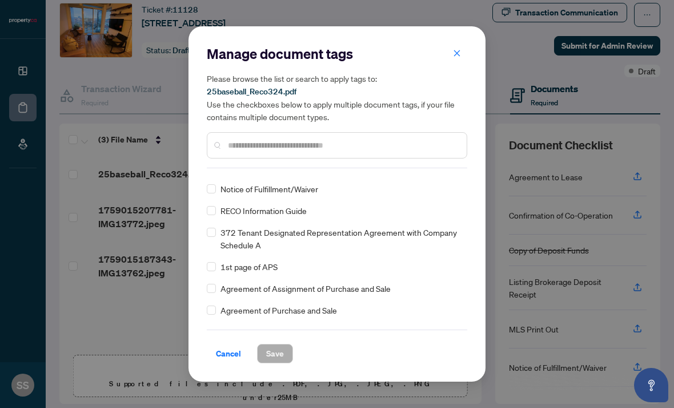
scroll to position [103, 0]
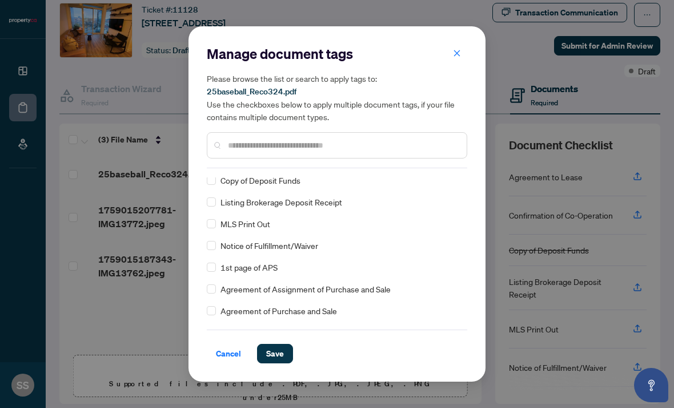
click at [277, 351] on span "Save" at bounding box center [275, 353] width 18 height 18
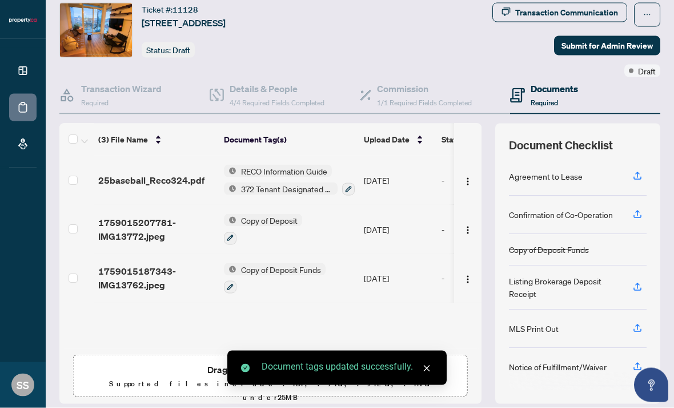
scroll to position [0, 0]
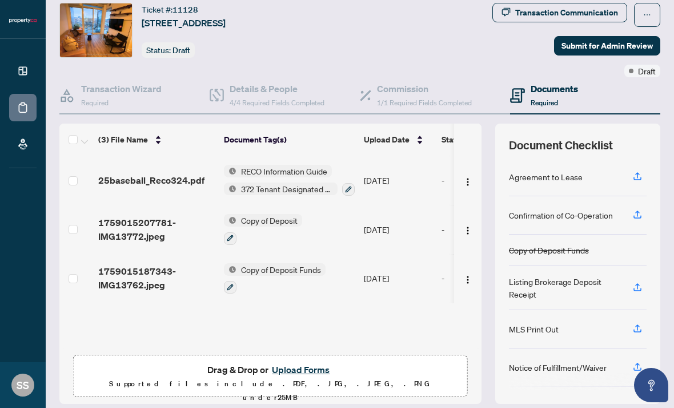
click at [185, 49] on span "Draft" at bounding box center [182, 50] width 18 height 10
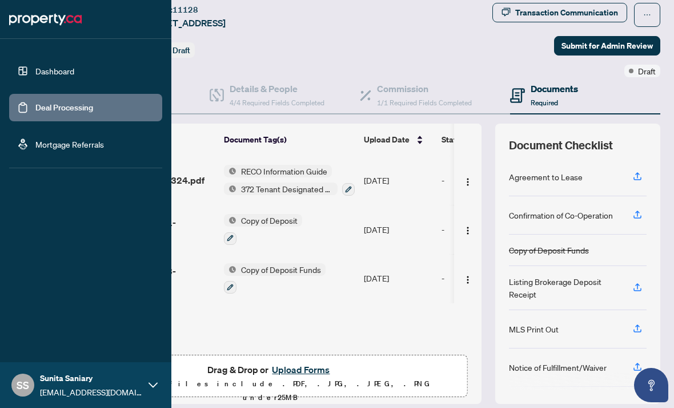
click at [74, 69] on link "Dashboard" at bounding box center [54, 71] width 39 height 10
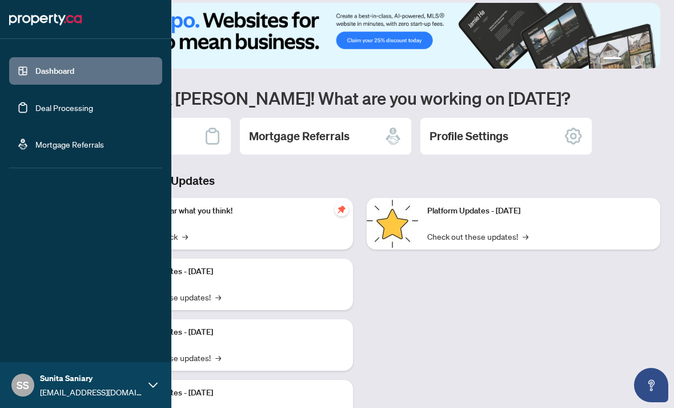
click at [93, 113] on link "Deal Processing" at bounding box center [64, 107] width 58 height 10
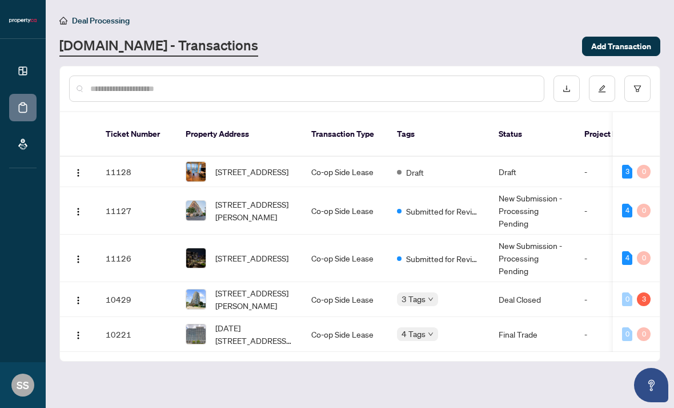
click at [295, 35] on div "Deal Processing [DOMAIN_NAME] - Transactions Add Transaction" at bounding box center [359, 35] width 601 height 43
